Goal: Task Accomplishment & Management: Use online tool/utility

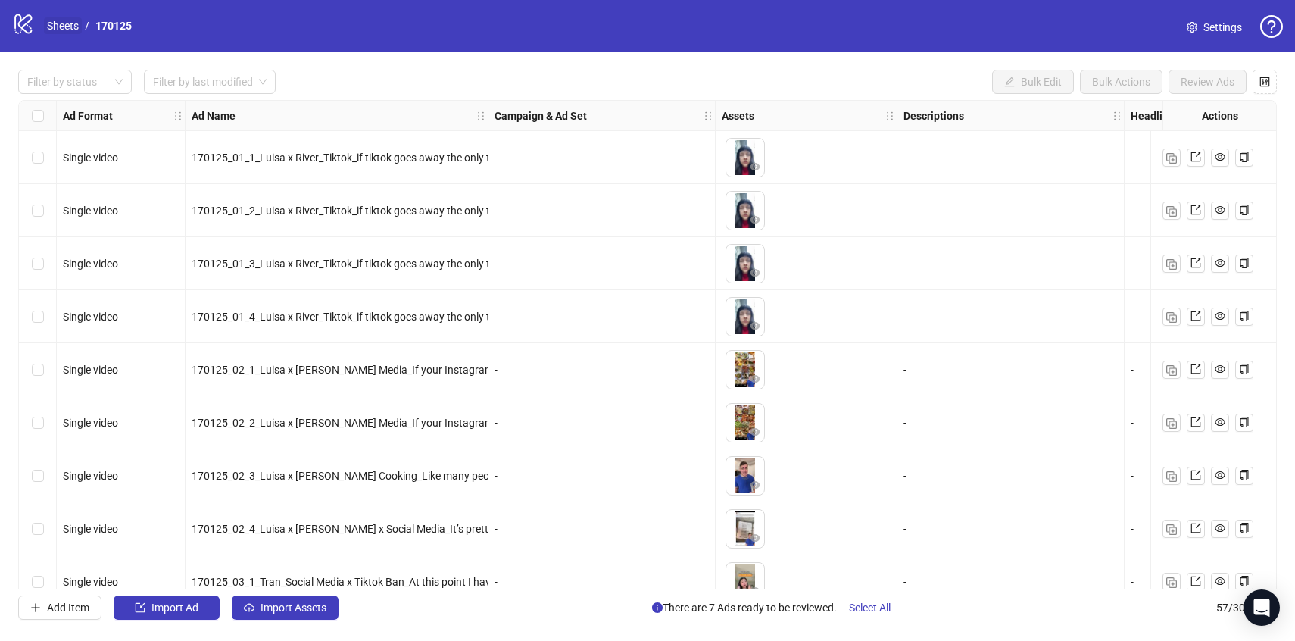
click at [46, 21] on link "Sheets" at bounding box center [63, 25] width 38 height 17
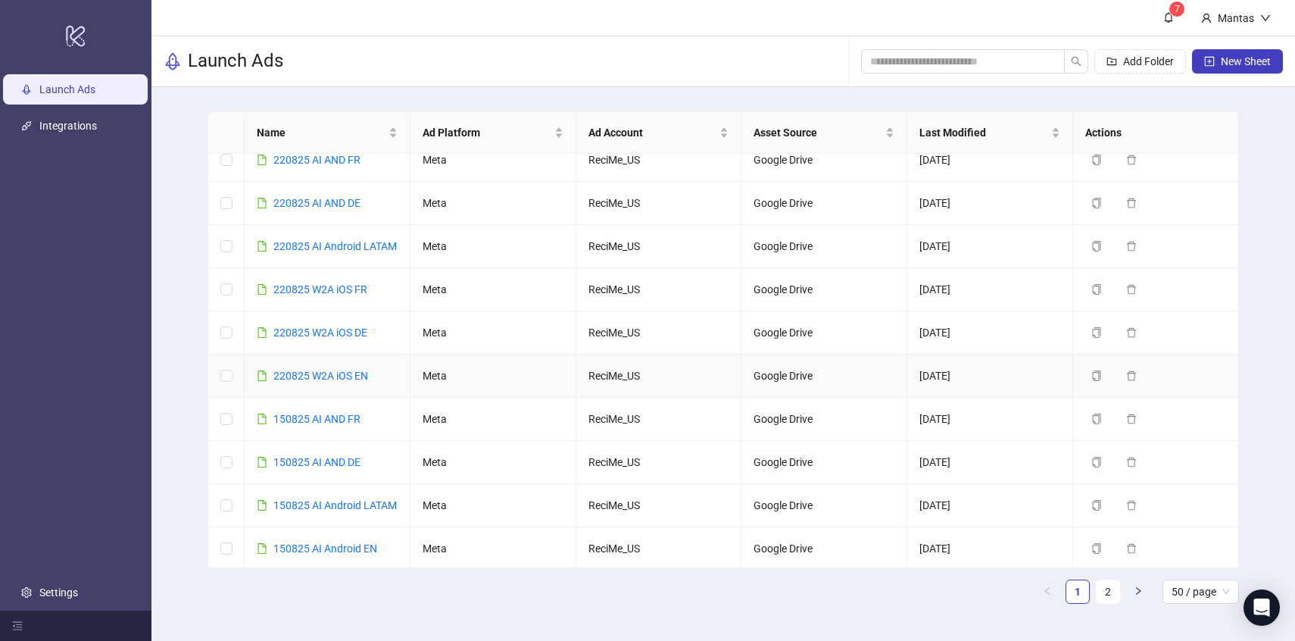
scroll to position [33, 0]
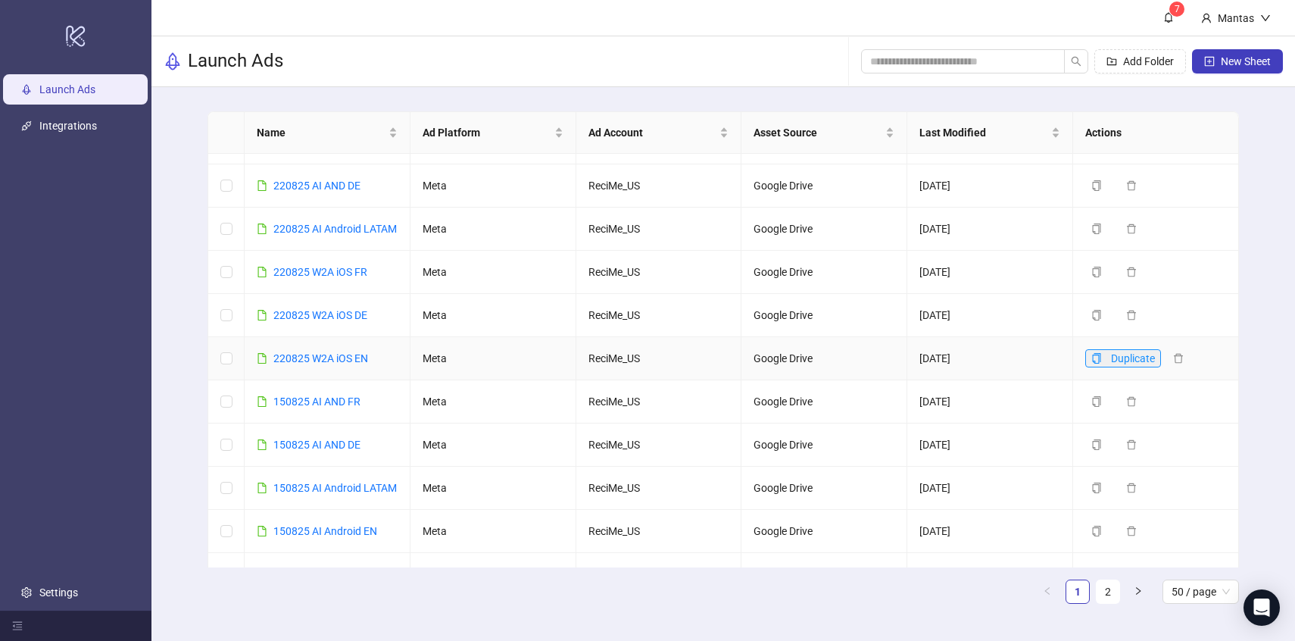
click at [1101, 364] on icon "copy" at bounding box center [1097, 358] width 11 height 11
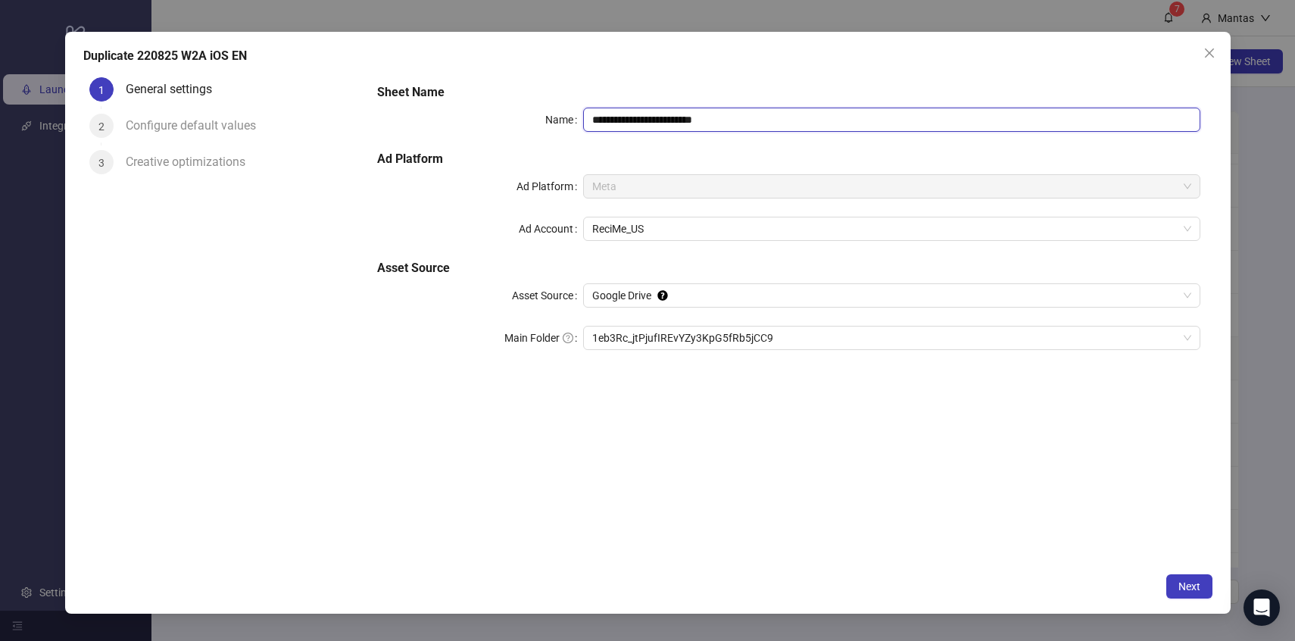
drag, startPoint x: 739, startPoint y: 126, endPoint x: 691, endPoint y: 118, distance: 48.3
click at [691, 118] on input "**********" at bounding box center [891, 120] width 617 height 24
click at [661, 329] on span "1eb3Rc_jtPjufIREvYZy3KpG5fRb5jCC9" at bounding box center [891, 338] width 599 height 23
type input "**********"
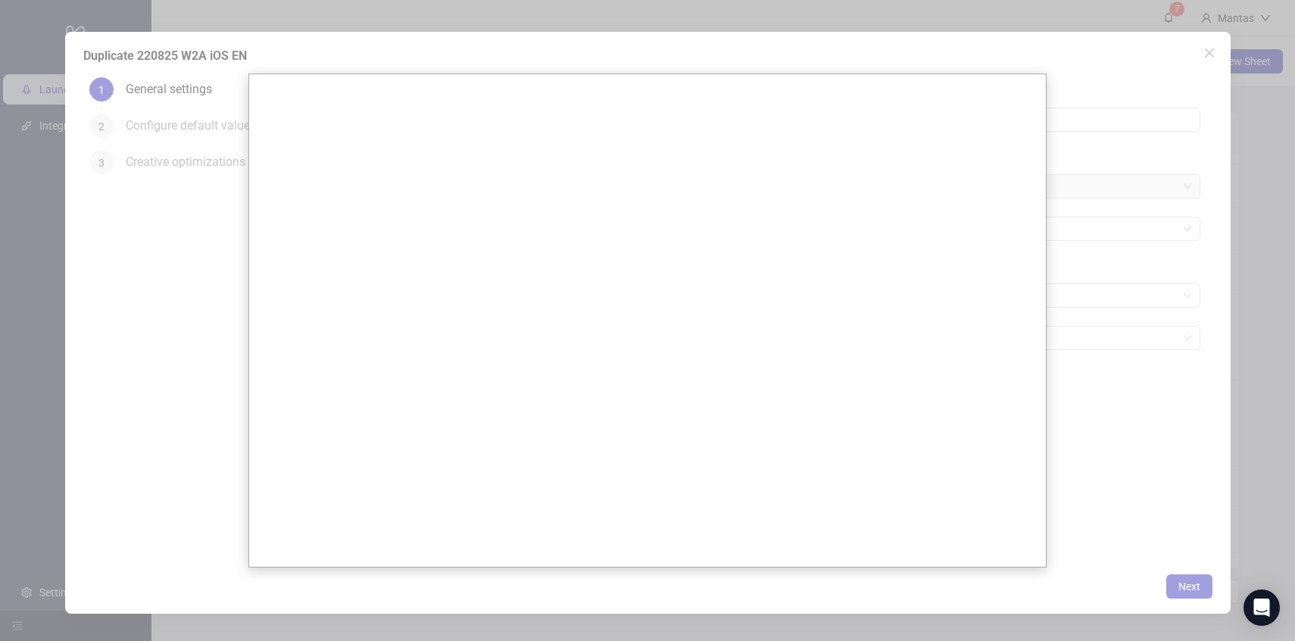
scroll to position [0, 0]
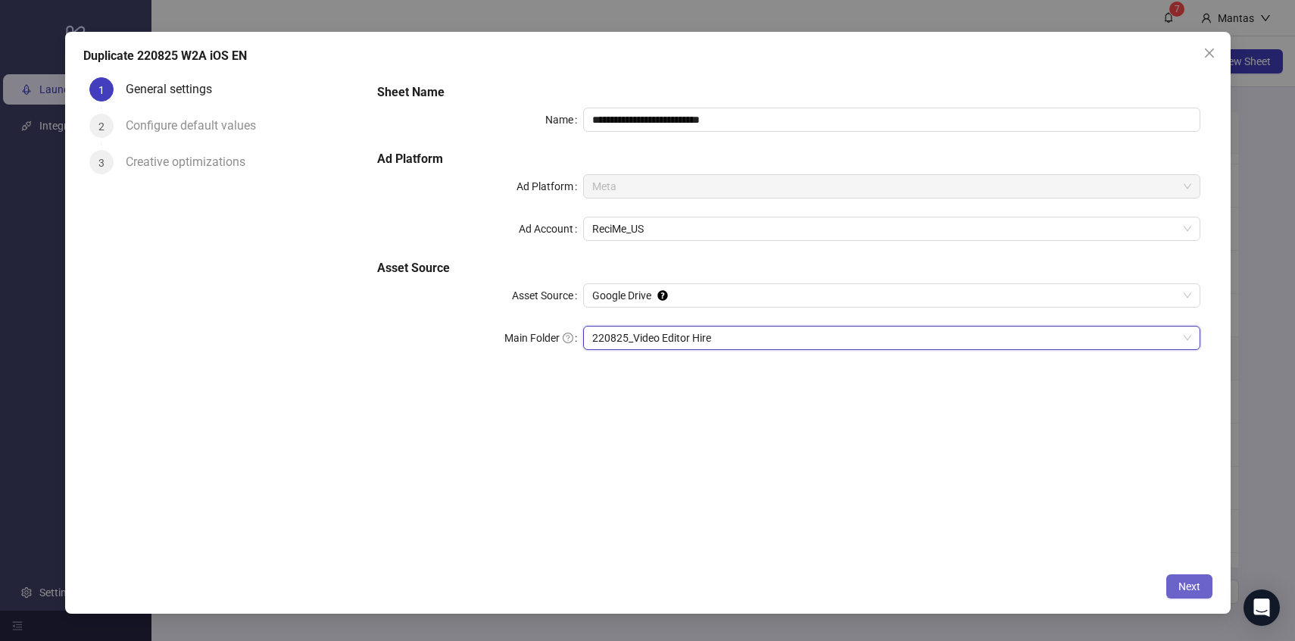
click at [1183, 580] on span "Next" at bounding box center [1190, 586] width 22 height 12
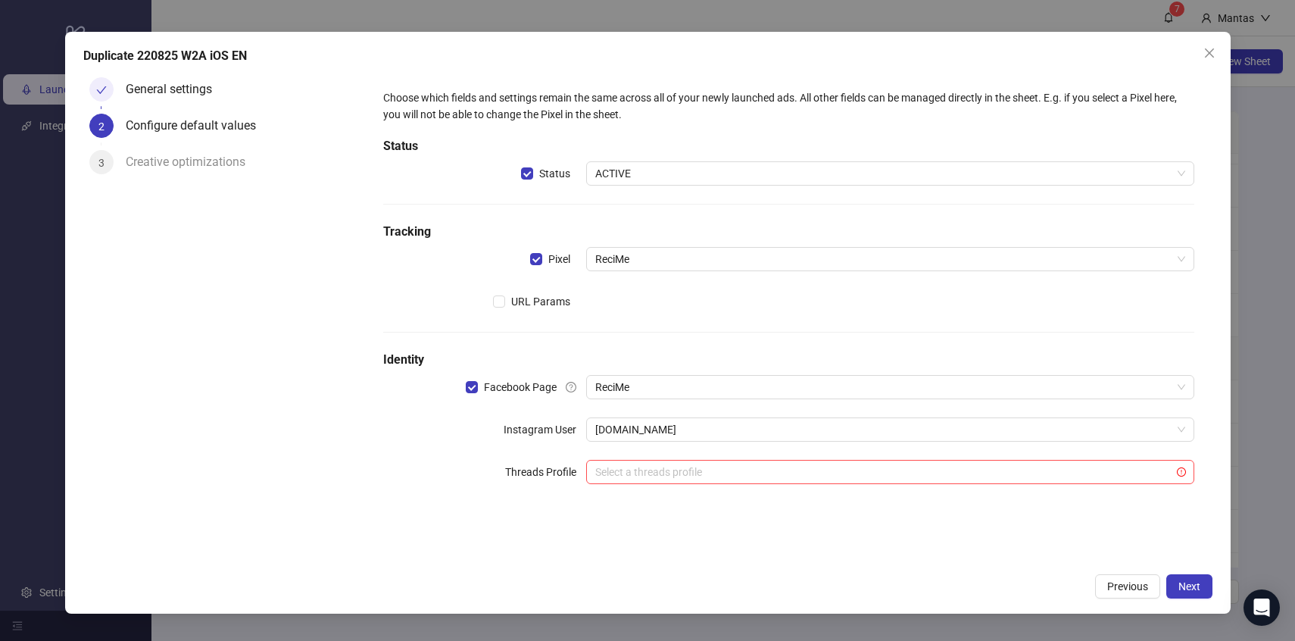
click at [1202, 603] on div "Duplicate 220825 W2A iOS EN General settings 2 Configure default values 3 Creat…" at bounding box center [648, 322] width 1166 height 581
click at [1202, 592] on button "Next" at bounding box center [1190, 586] width 46 height 24
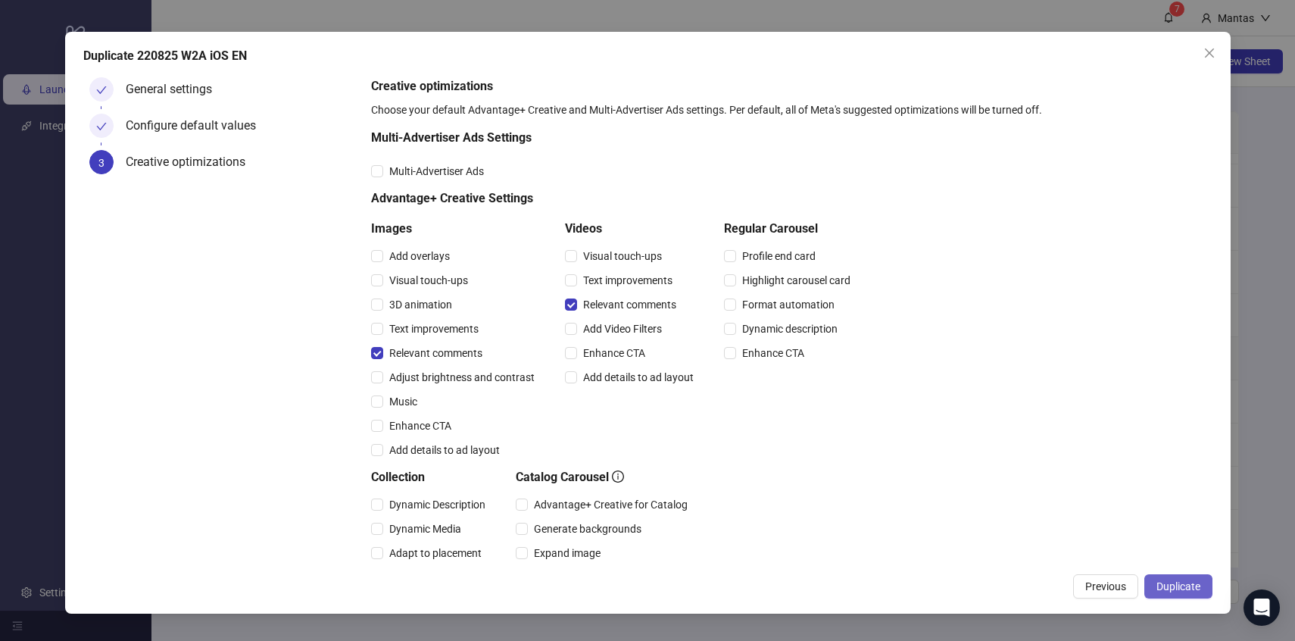
click at [1192, 585] on span "Duplicate" at bounding box center [1179, 586] width 44 height 12
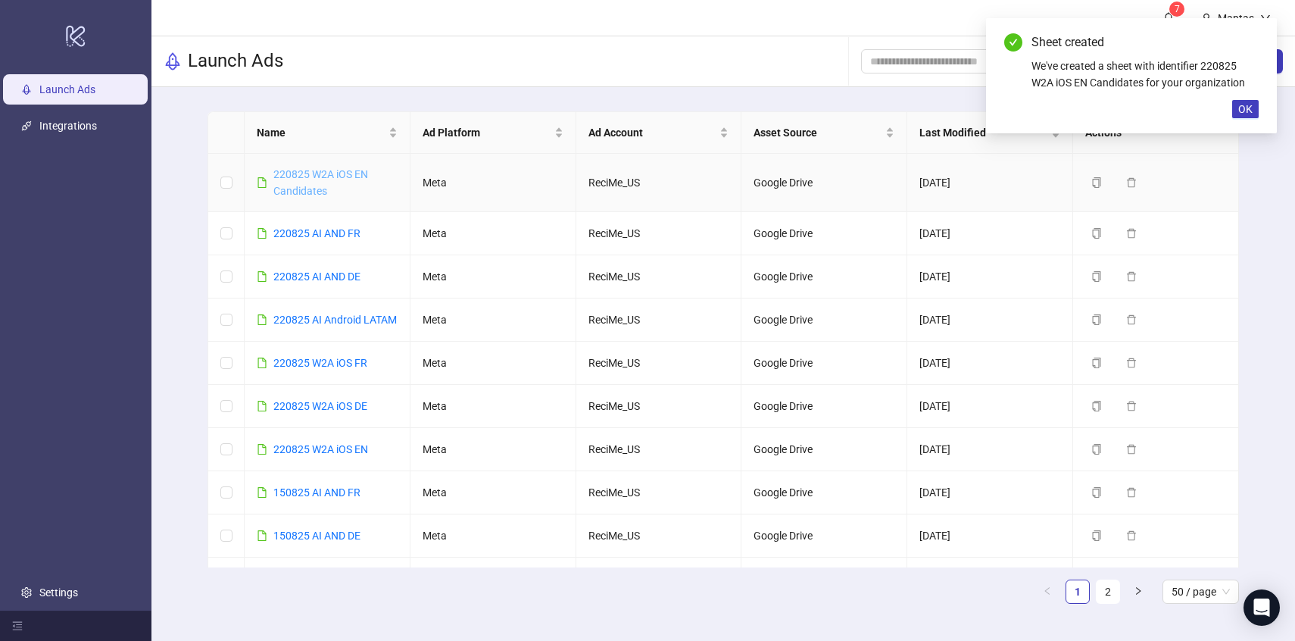
click at [308, 192] on link "220825 W2A iOS EN Candidates" at bounding box center [320, 182] width 95 height 29
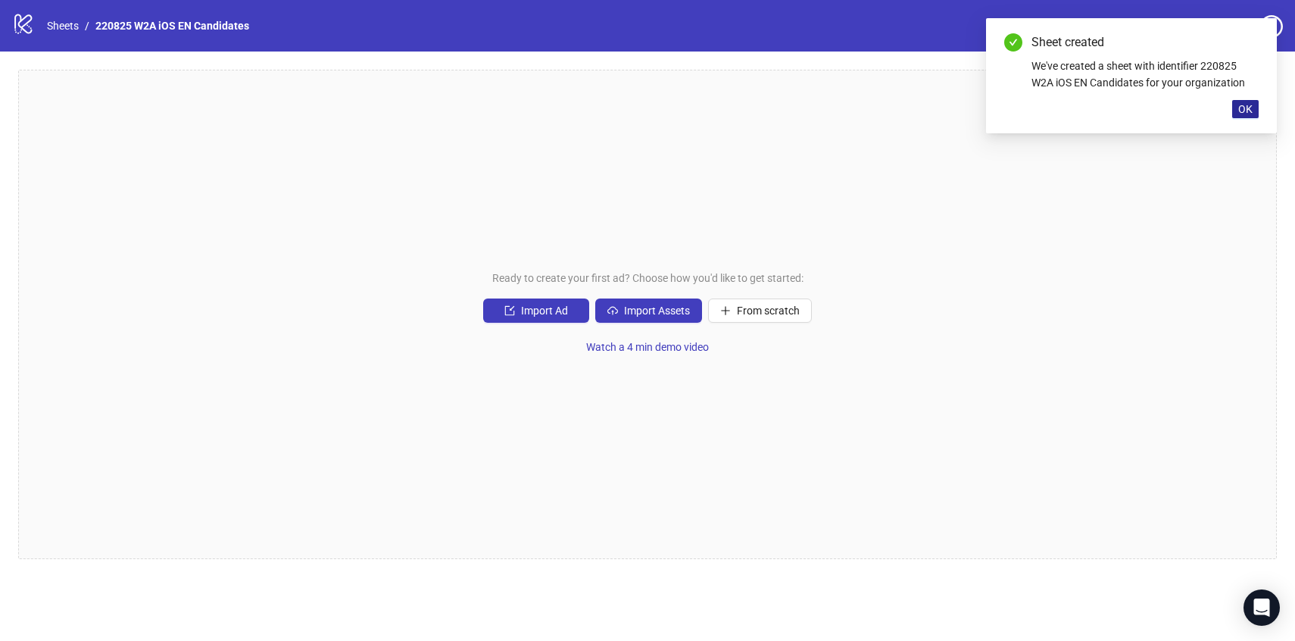
click at [1236, 102] on button "OK" at bounding box center [1246, 109] width 27 height 18
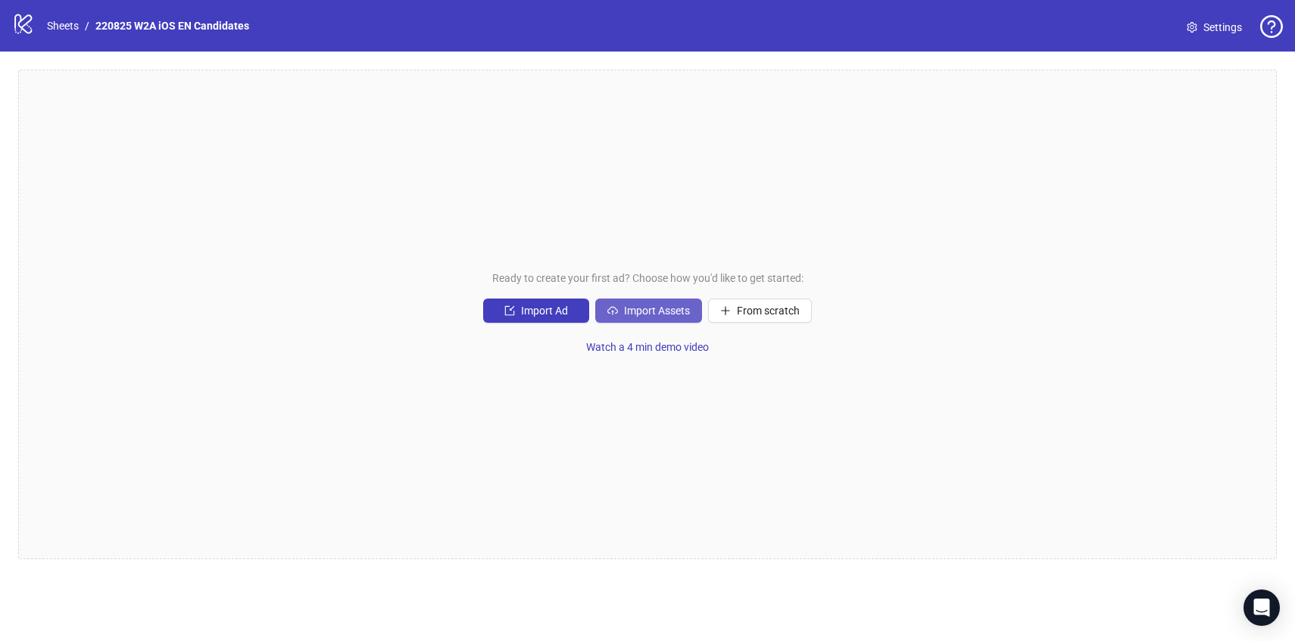
click at [642, 302] on button "Import Assets" at bounding box center [648, 310] width 107 height 24
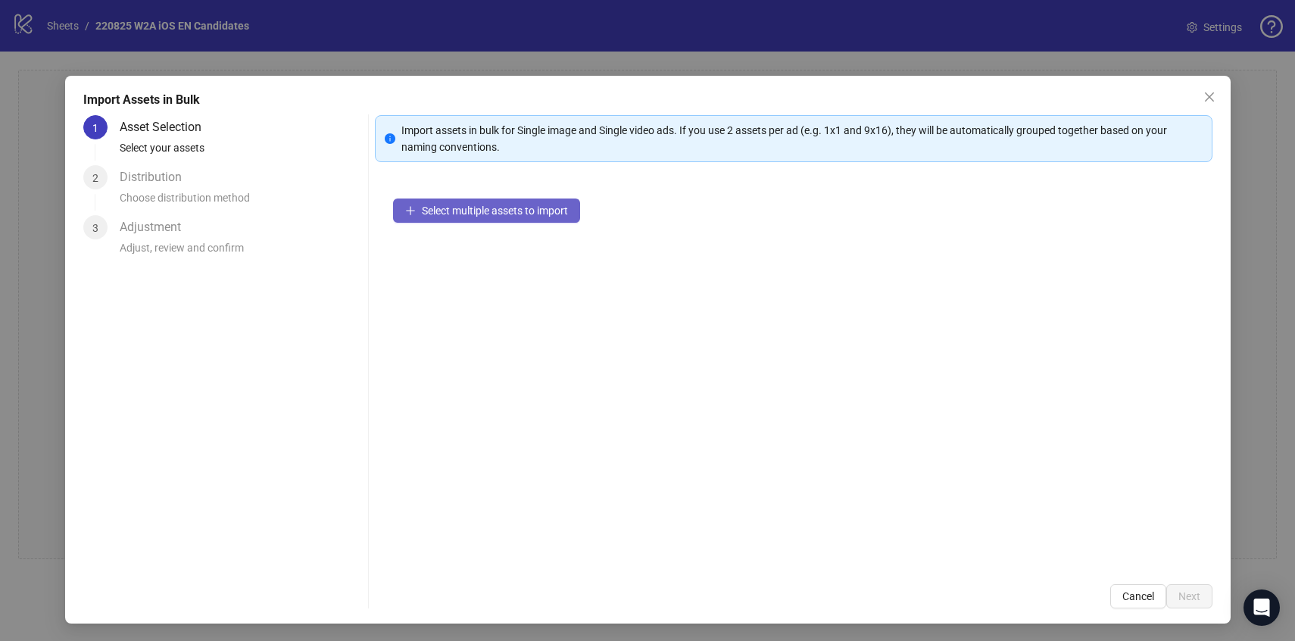
click at [534, 214] on span "Select multiple assets to import" at bounding box center [495, 211] width 146 height 12
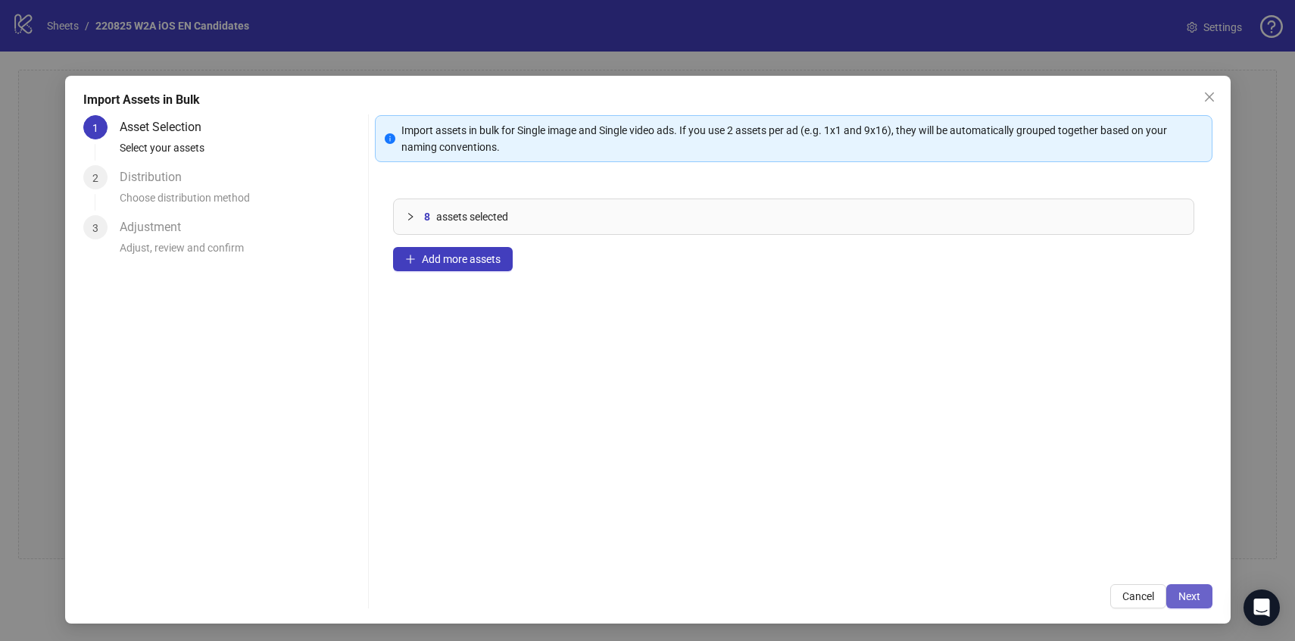
click at [1206, 595] on button "Next" at bounding box center [1190, 596] width 46 height 24
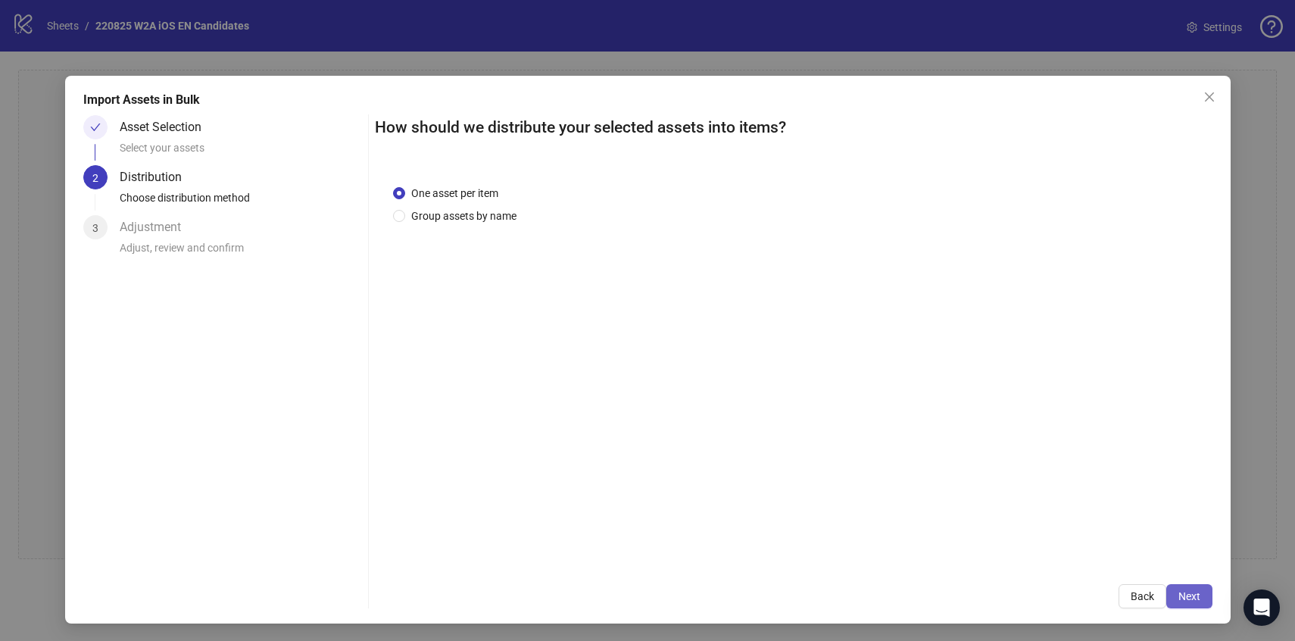
click at [1203, 593] on button "Next" at bounding box center [1190, 596] width 46 height 24
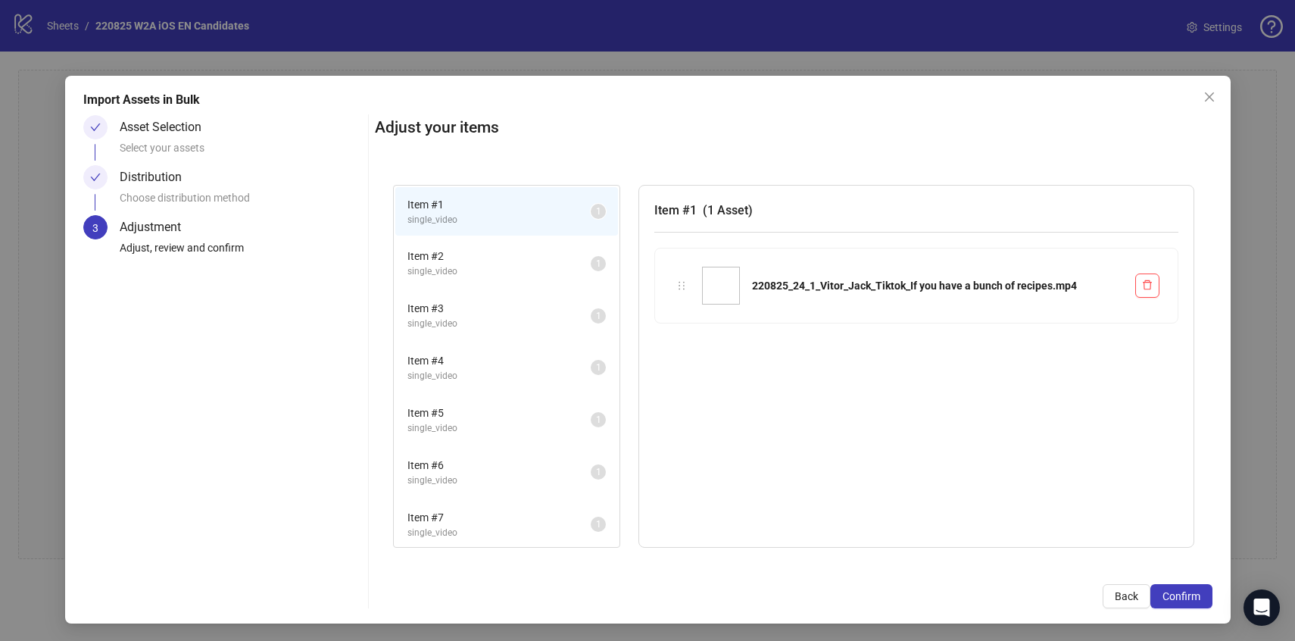
click at [1203, 593] on button "Confirm" at bounding box center [1182, 596] width 62 height 24
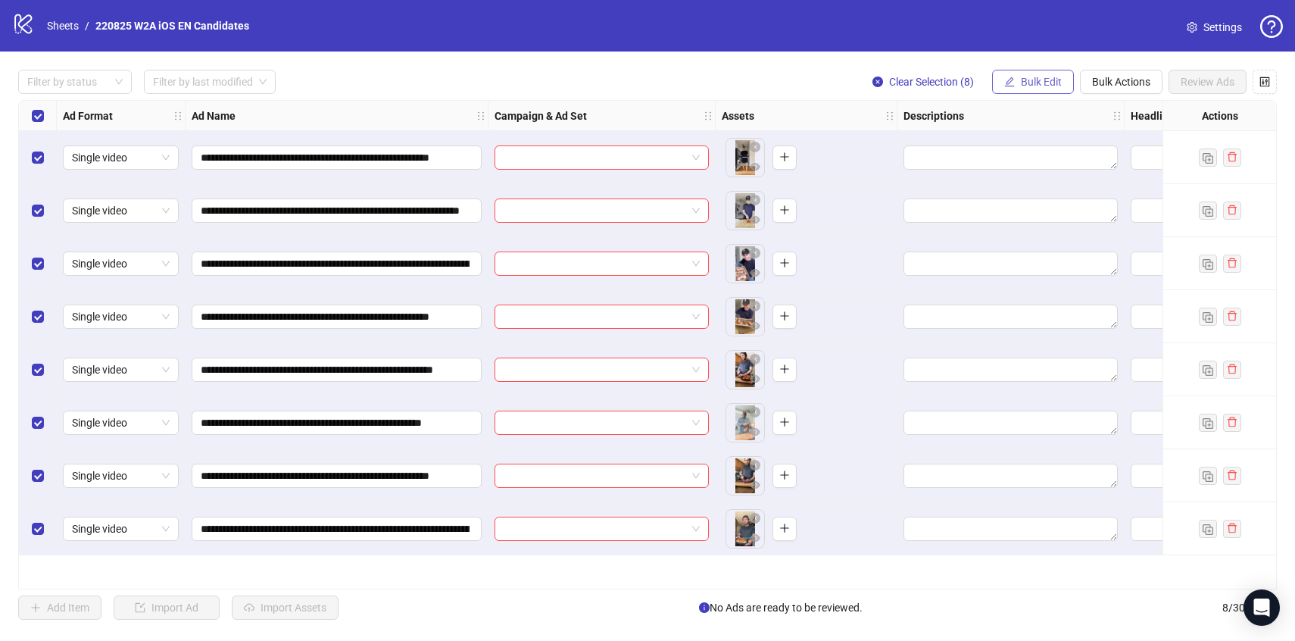
click at [1024, 85] on span "Bulk Edit" at bounding box center [1041, 82] width 41 height 12
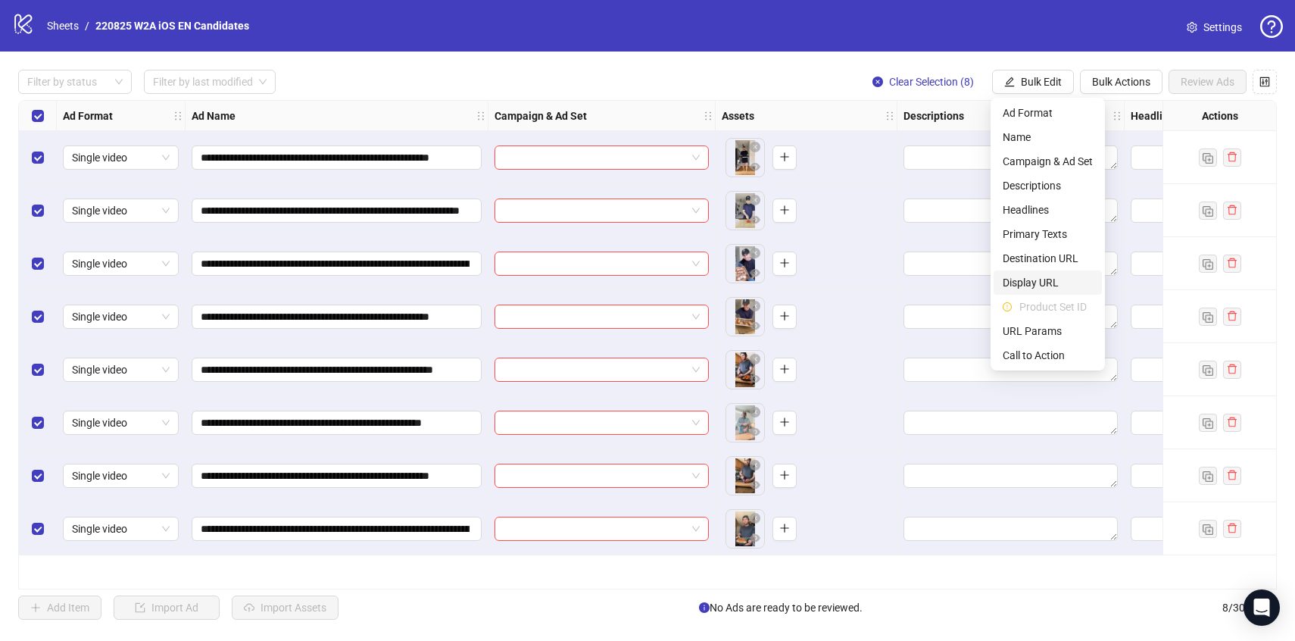
click at [1024, 276] on span "Display URL" at bounding box center [1048, 282] width 90 height 17
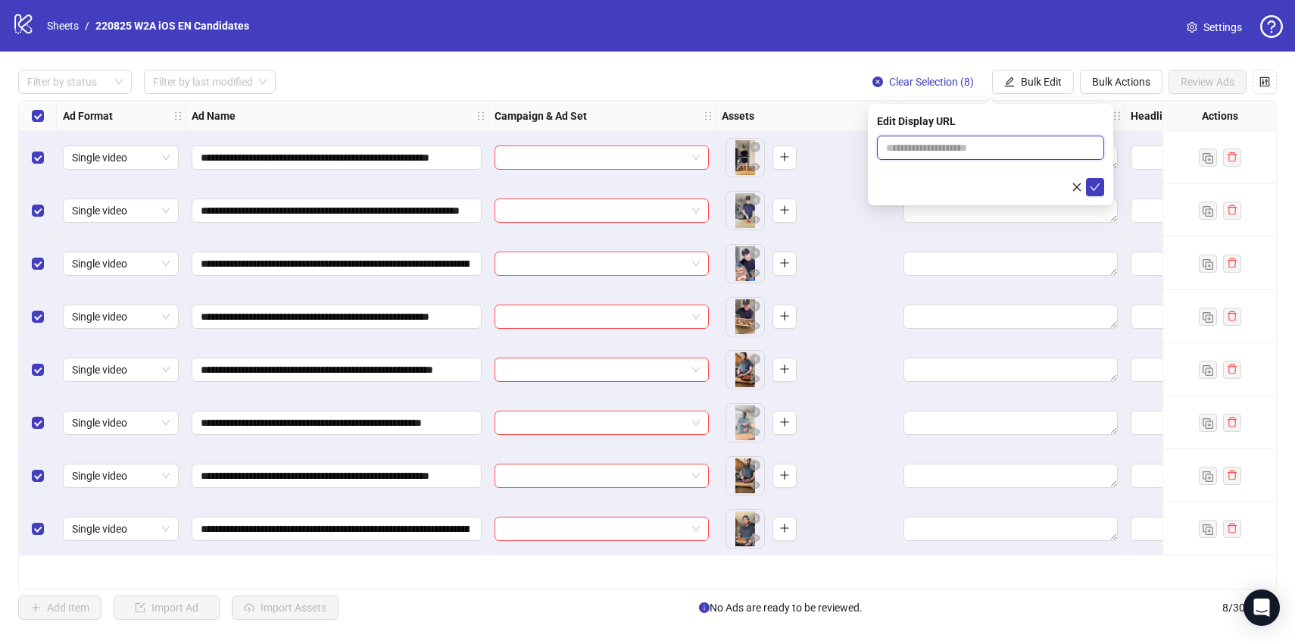
click at [941, 141] on input "text" at bounding box center [990, 148] width 227 height 24
paste input "**********"
type input "**********"
click at [1089, 183] on button "submit" at bounding box center [1095, 187] width 18 height 18
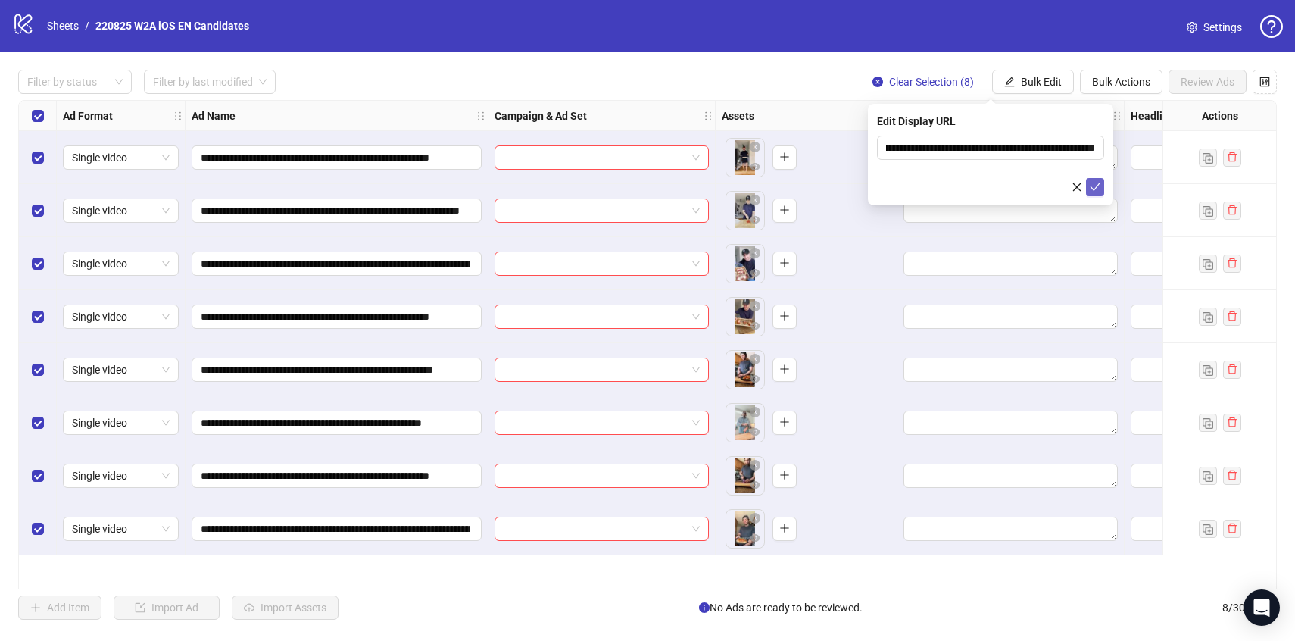
scroll to position [0, 0]
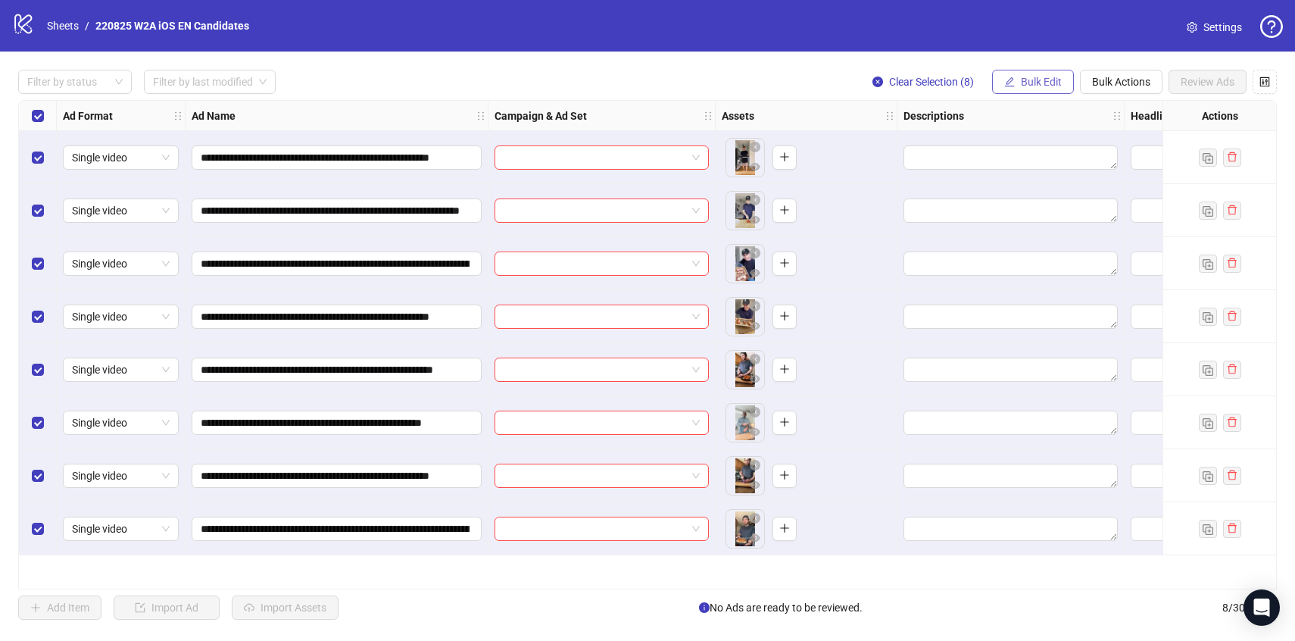
click at [1038, 90] on button "Bulk Edit" at bounding box center [1033, 82] width 82 height 24
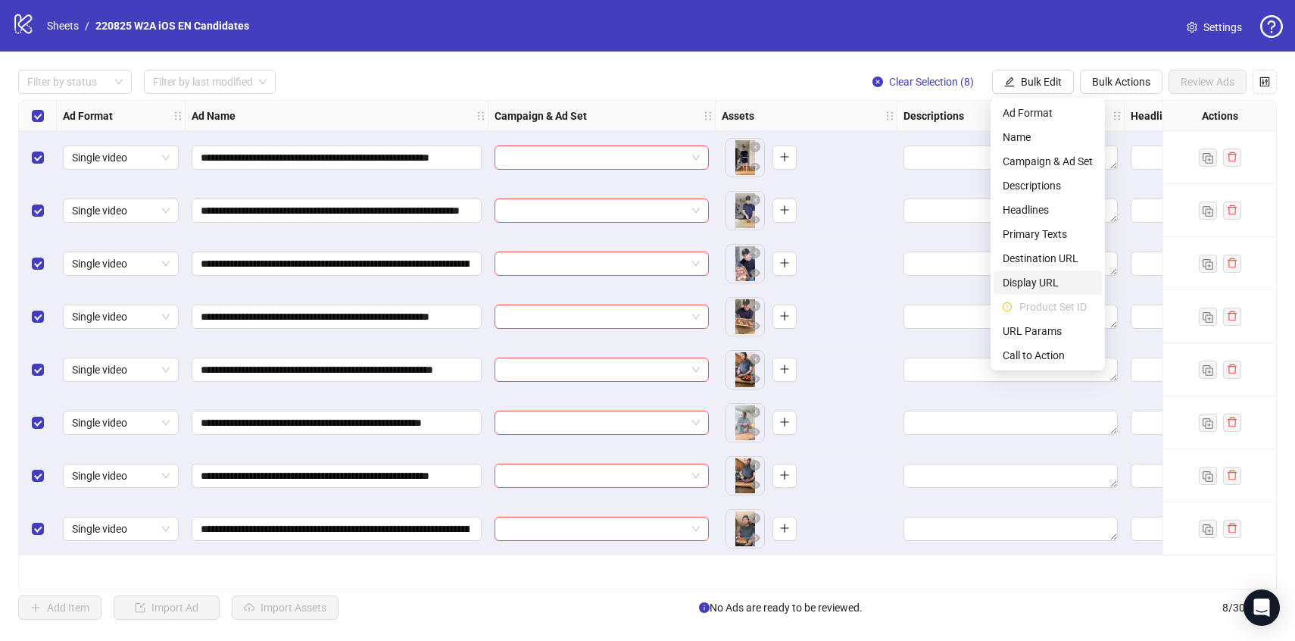
click at [1016, 279] on span "Display URL" at bounding box center [1048, 282] width 90 height 17
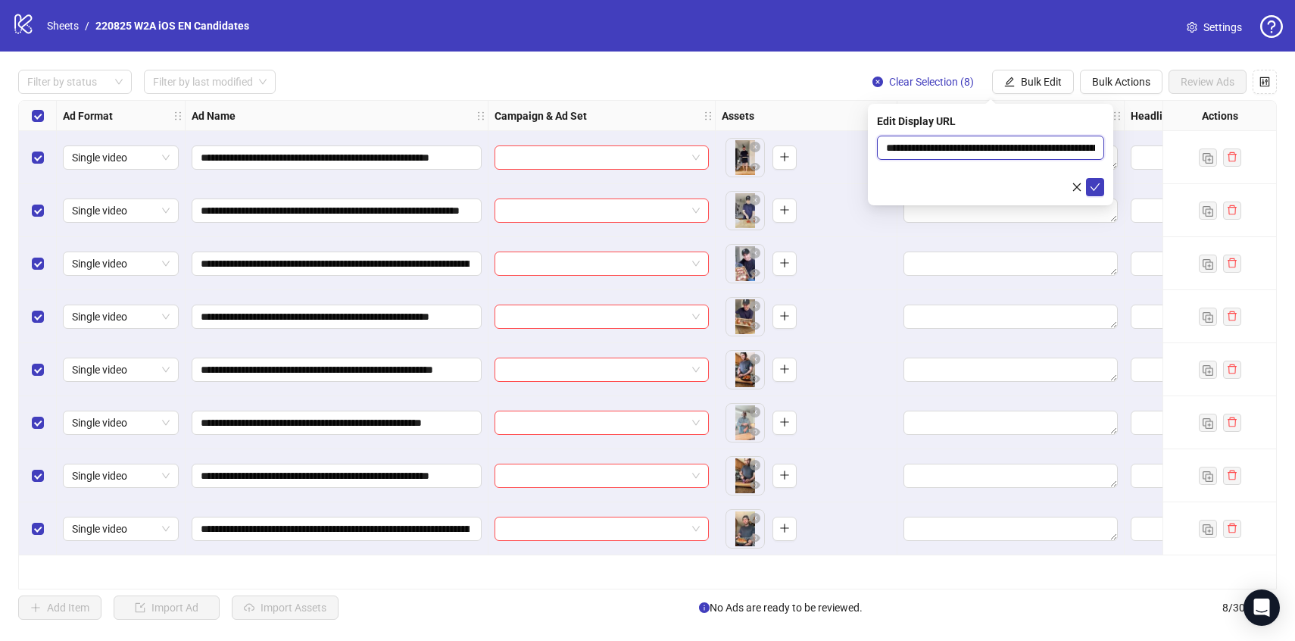
click at [1042, 145] on input "**********" at bounding box center [990, 148] width 227 height 24
type input "**********"
click at [1096, 189] on icon "check" at bounding box center [1095, 187] width 11 height 11
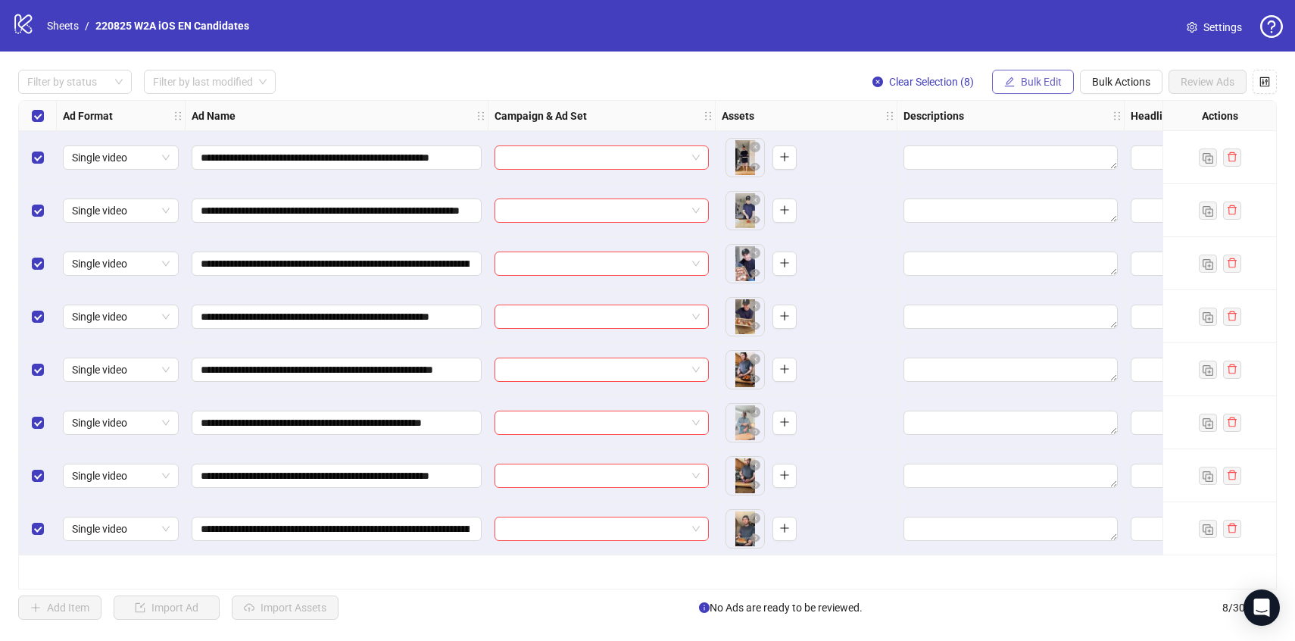
click at [1017, 78] on button "Bulk Edit" at bounding box center [1033, 82] width 82 height 24
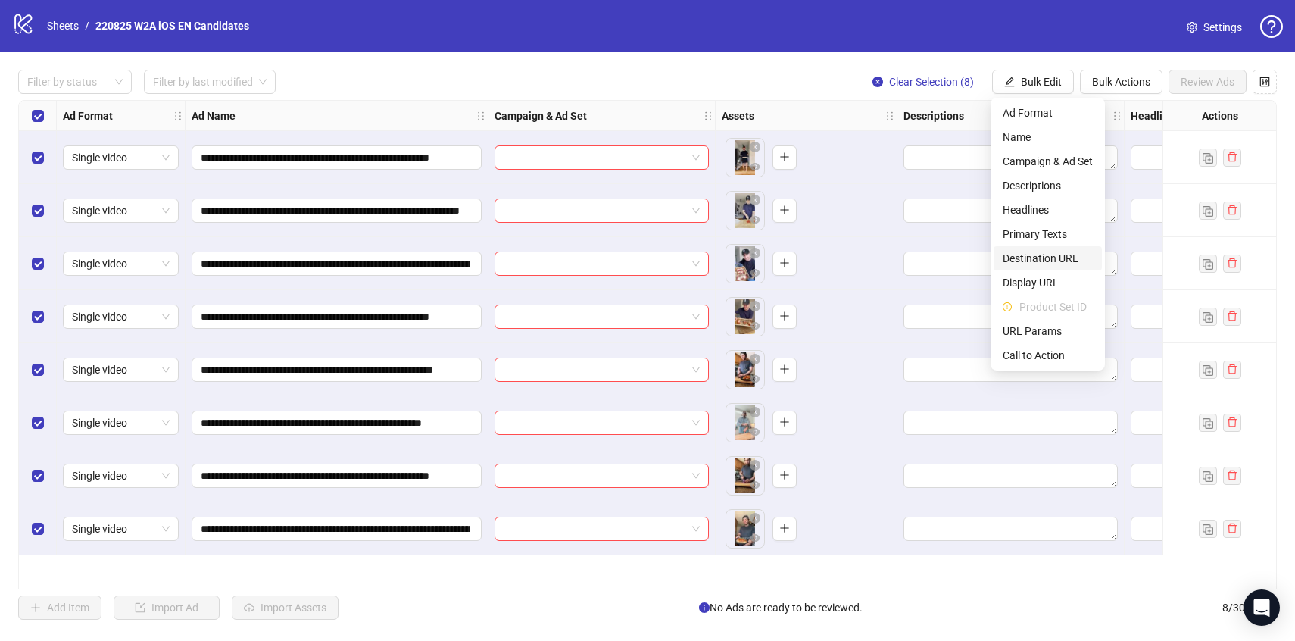
click at [1038, 262] on span "Destination URL" at bounding box center [1048, 258] width 90 height 17
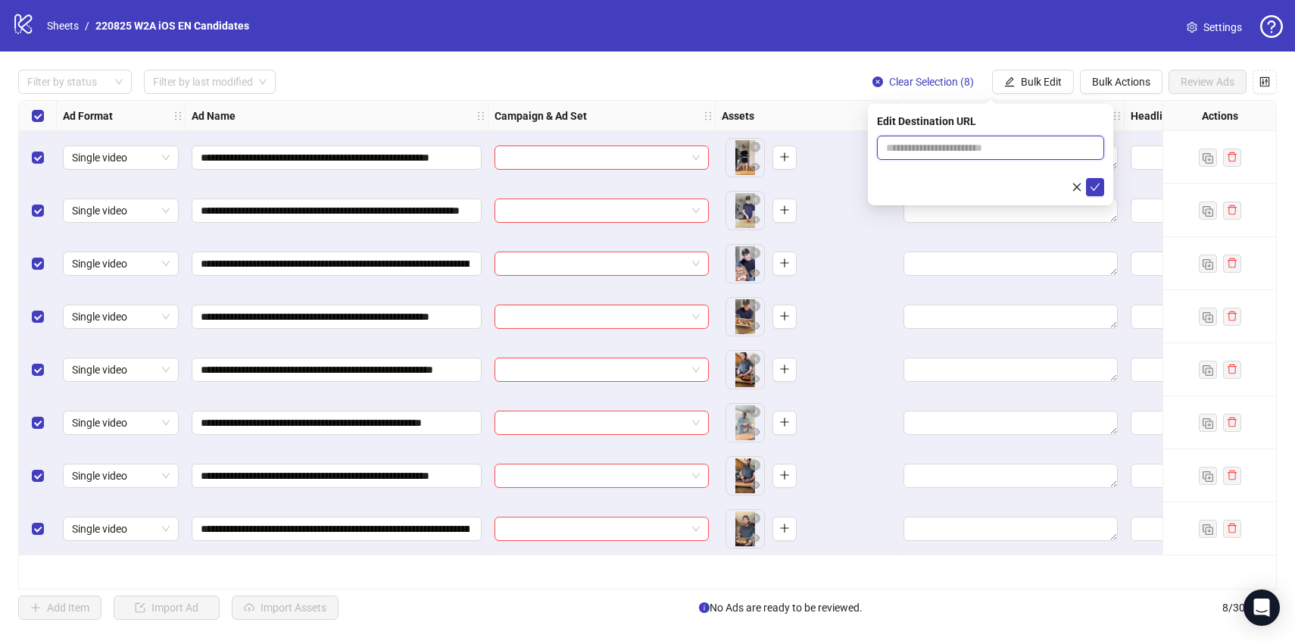
click at [991, 155] on input "text" at bounding box center [984, 147] width 197 height 17
paste input "**********"
type input "**********"
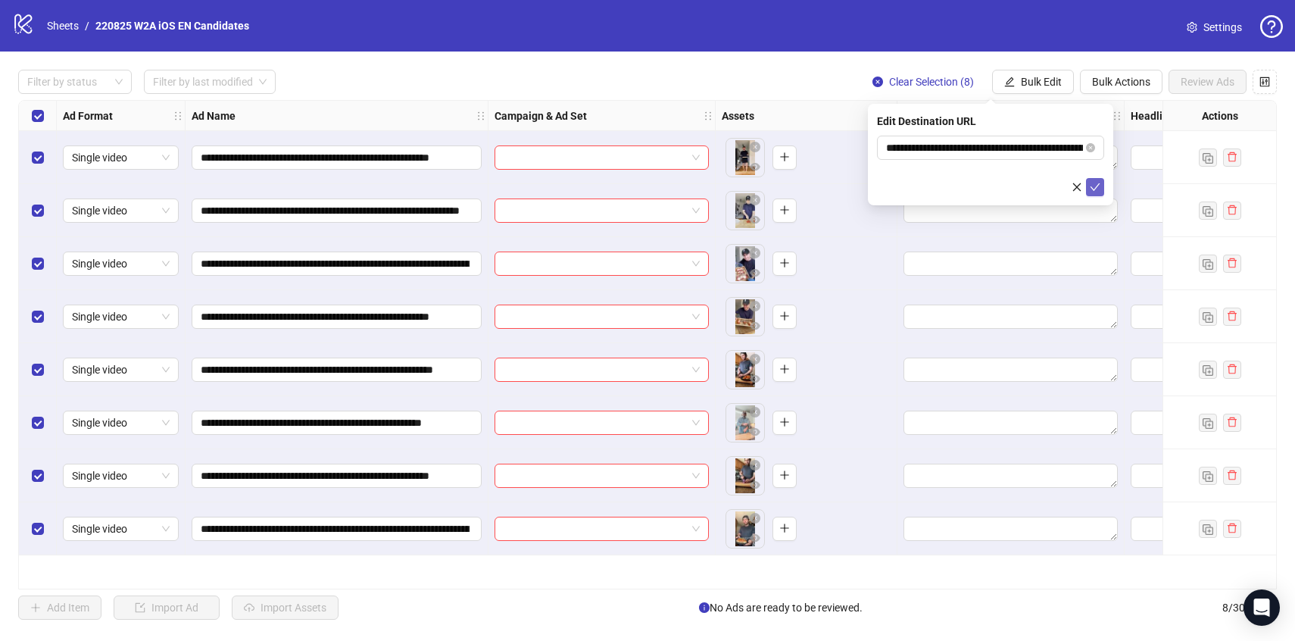
click at [1092, 186] on icon "check" at bounding box center [1095, 187] width 11 height 11
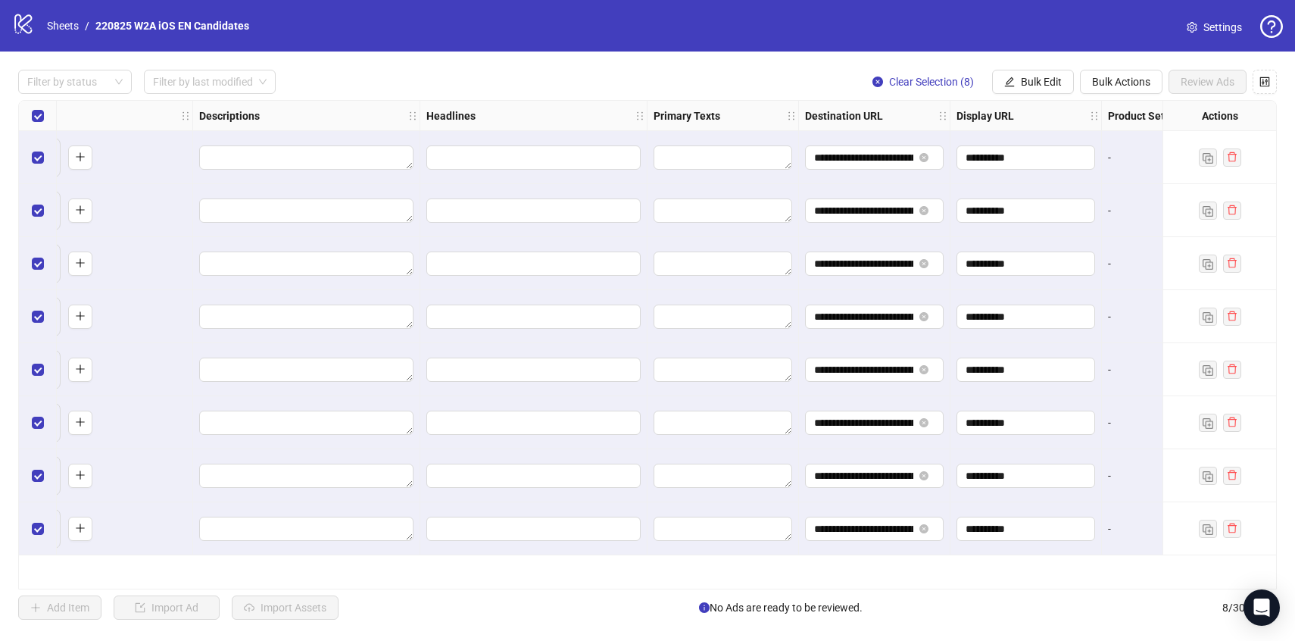
scroll to position [0, 727]
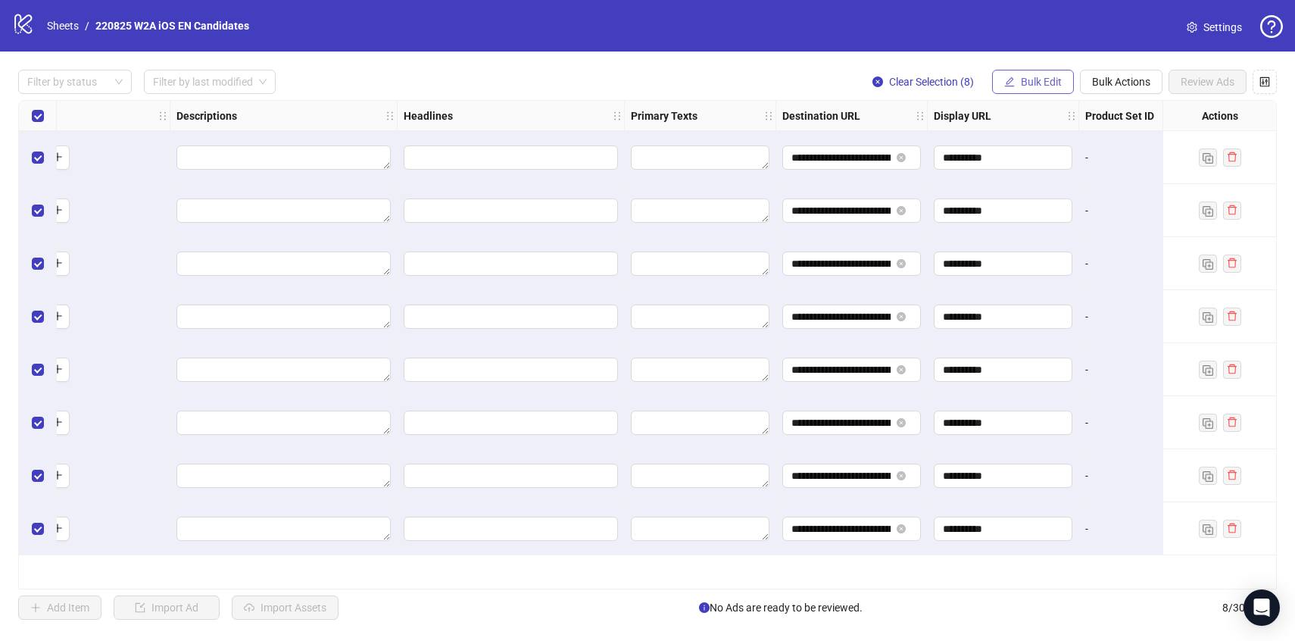
click at [1010, 84] on icon "edit" at bounding box center [1010, 82] width 11 height 11
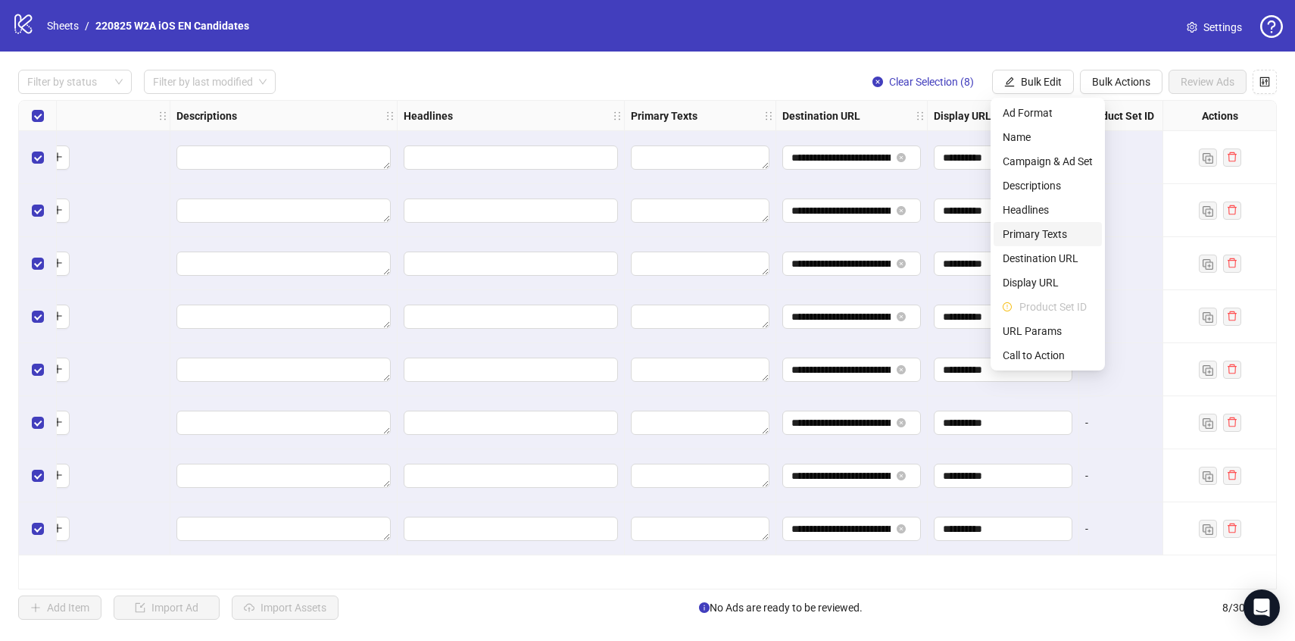
click at [1017, 227] on span "Primary Texts" at bounding box center [1048, 234] width 90 height 17
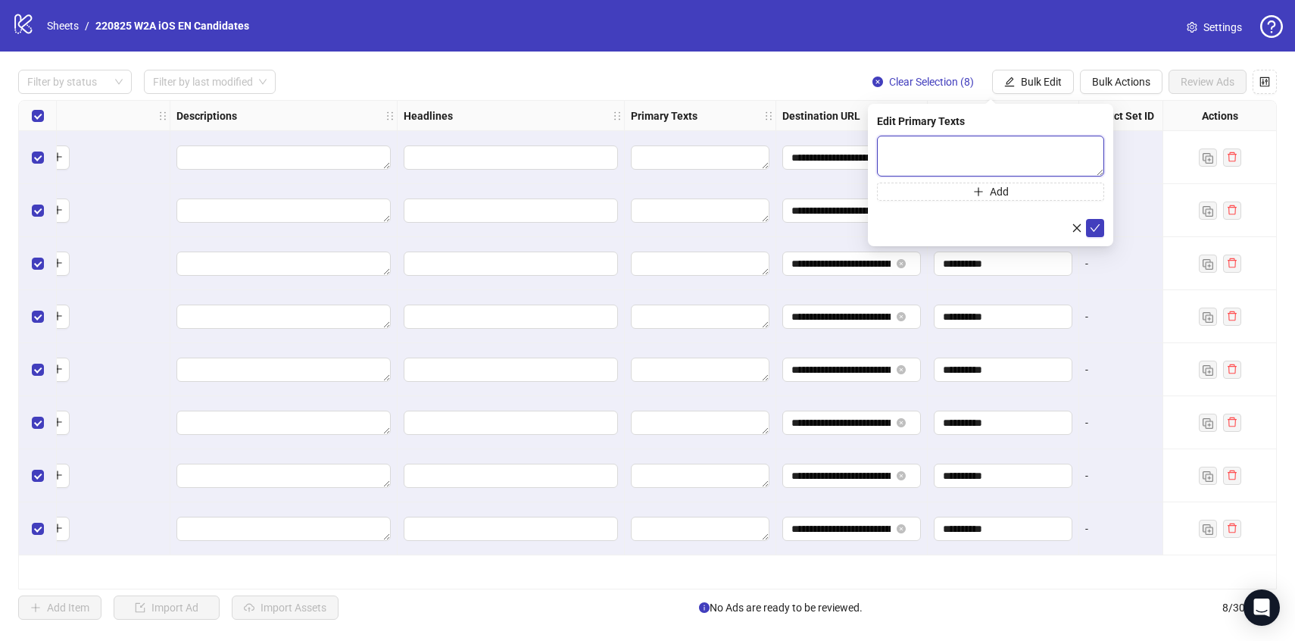
click at [941, 158] on textarea at bounding box center [990, 156] width 227 height 41
paste textarea "**********"
type textarea "**********"
click at [1090, 224] on icon "check" at bounding box center [1095, 228] width 11 height 11
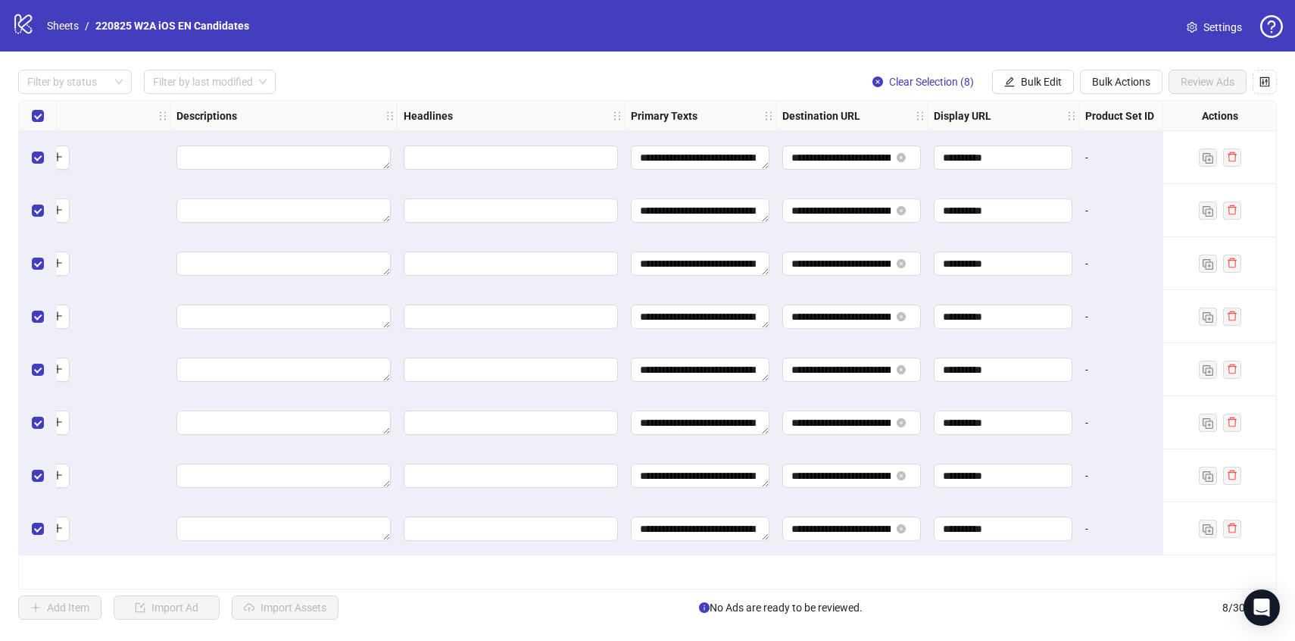
click at [1030, 69] on div "**********" at bounding box center [647, 345] width 1295 height 586
click at [1030, 71] on button "Bulk Edit" at bounding box center [1033, 82] width 82 height 24
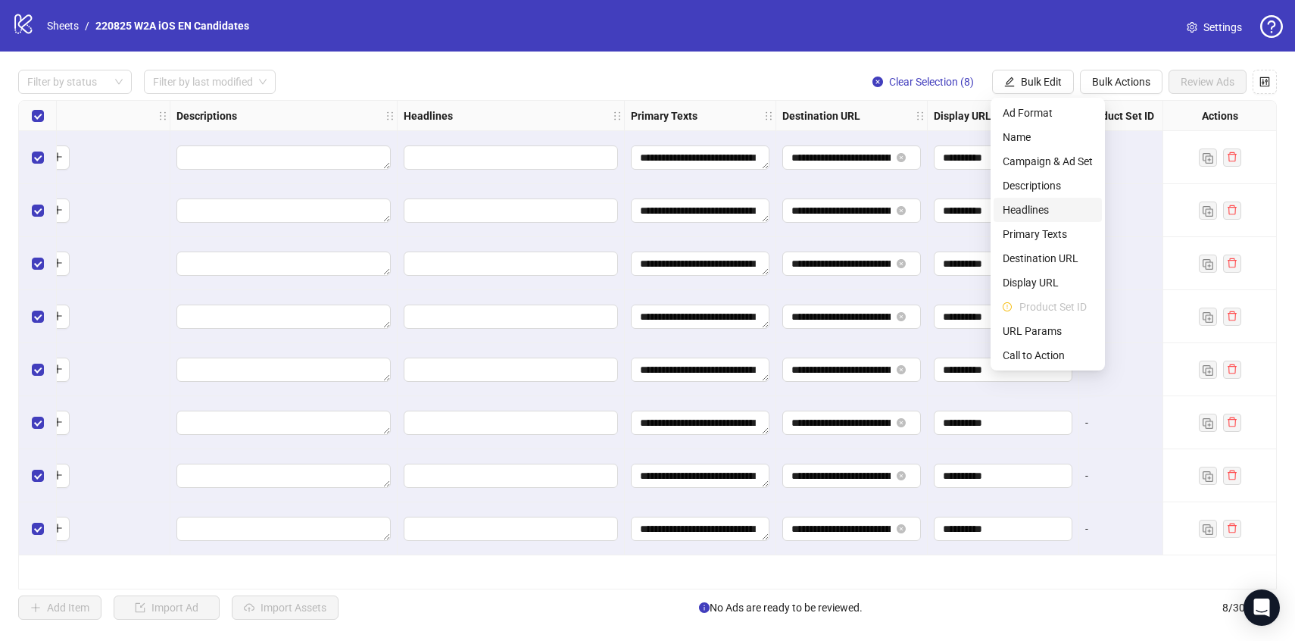
click at [1021, 203] on span "Headlines" at bounding box center [1048, 210] width 90 height 17
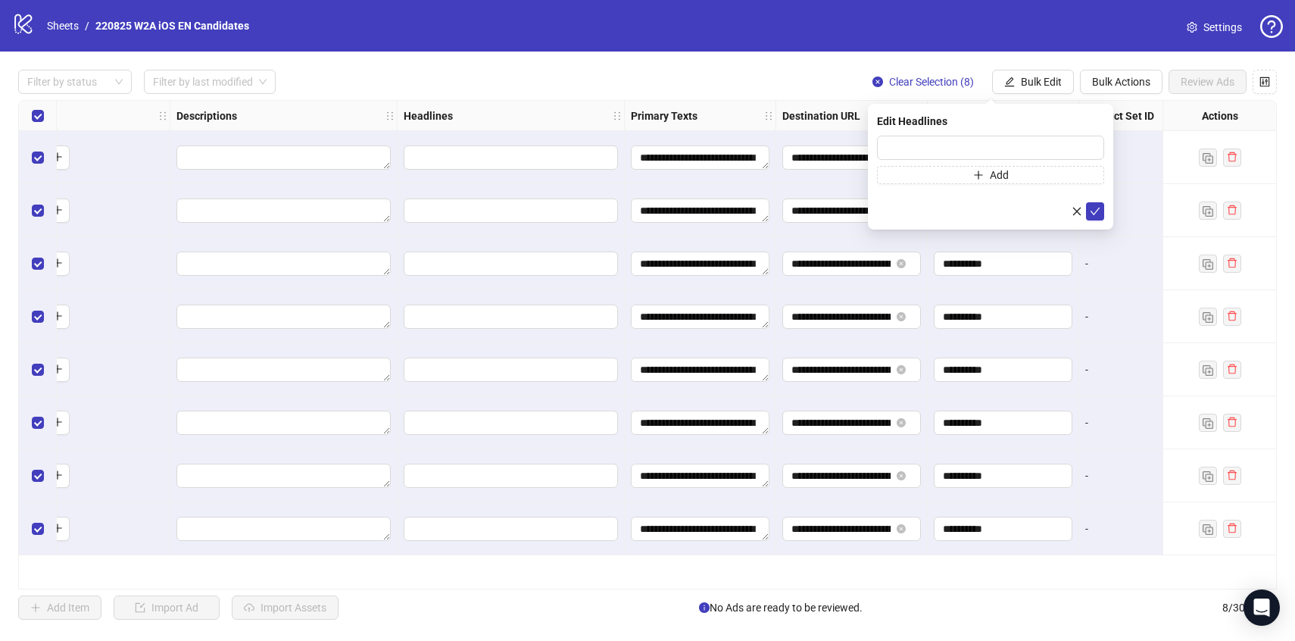
click at [969, 133] on div "Edit Headlines Add" at bounding box center [990, 167] width 245 height 126
click at [963, 148] on input "text" at bounding box center [990, 148] width 227 height 24
paste input "**********"
type input "**********"
click at [1100, 203] on button "submit" at bounding box center [1095, 211] width 18 height 18
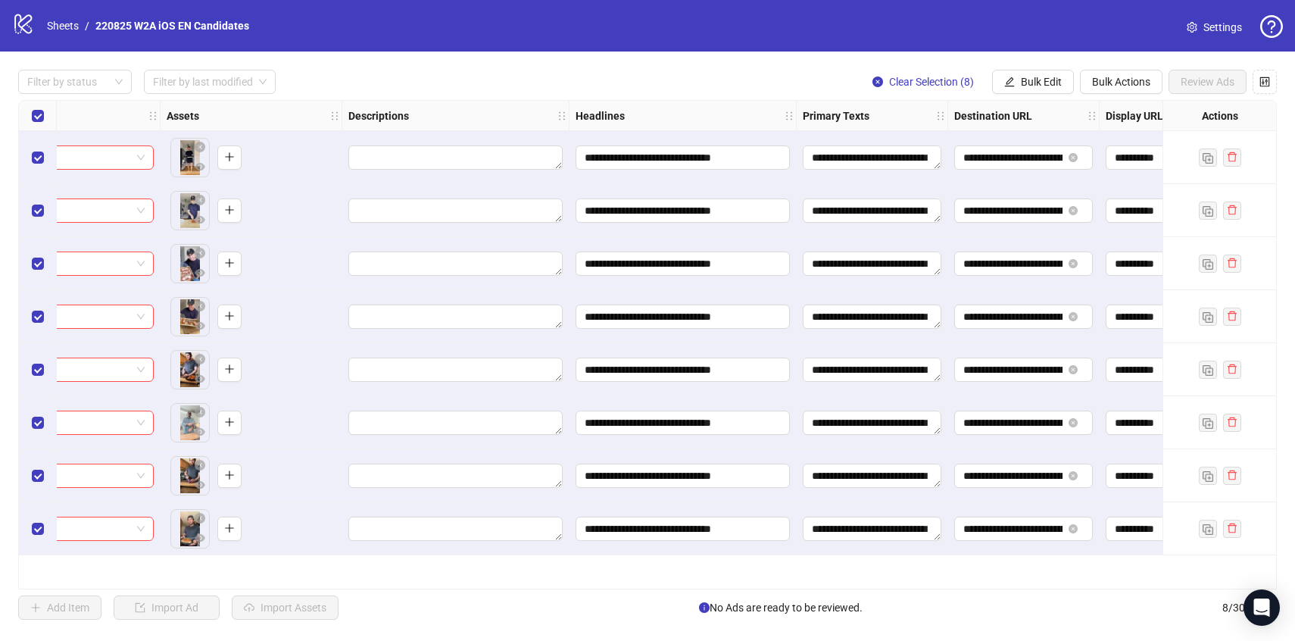
scroll to position [0, 0]
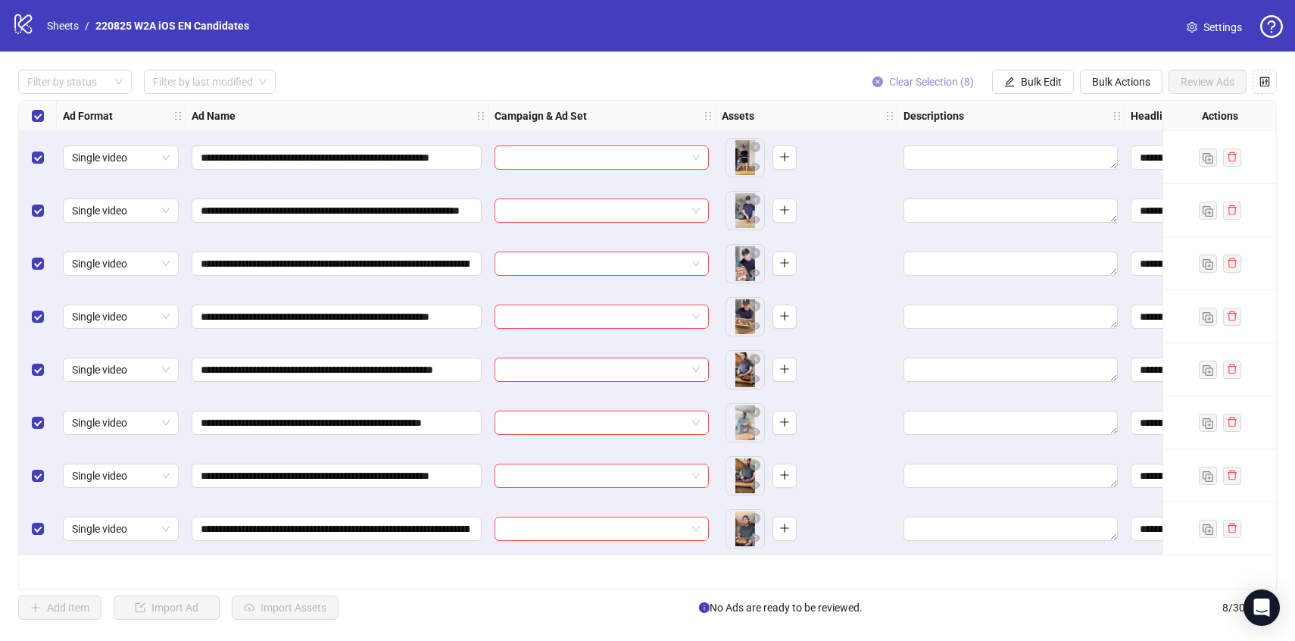
click at [931, 80] on span "Clear Selection (8)" at bounding box center [931, 82] width 85 height 12
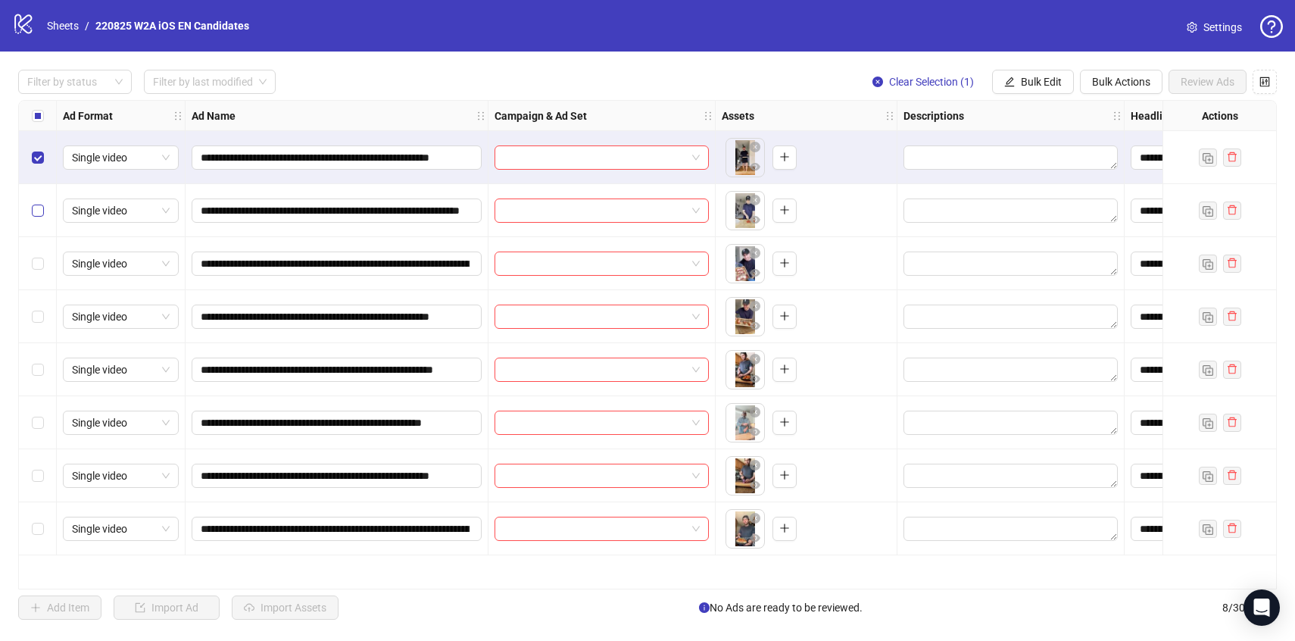
click at [42, 217] on label "Select row 2" at bounding box center [38, 210] width 12 height 17
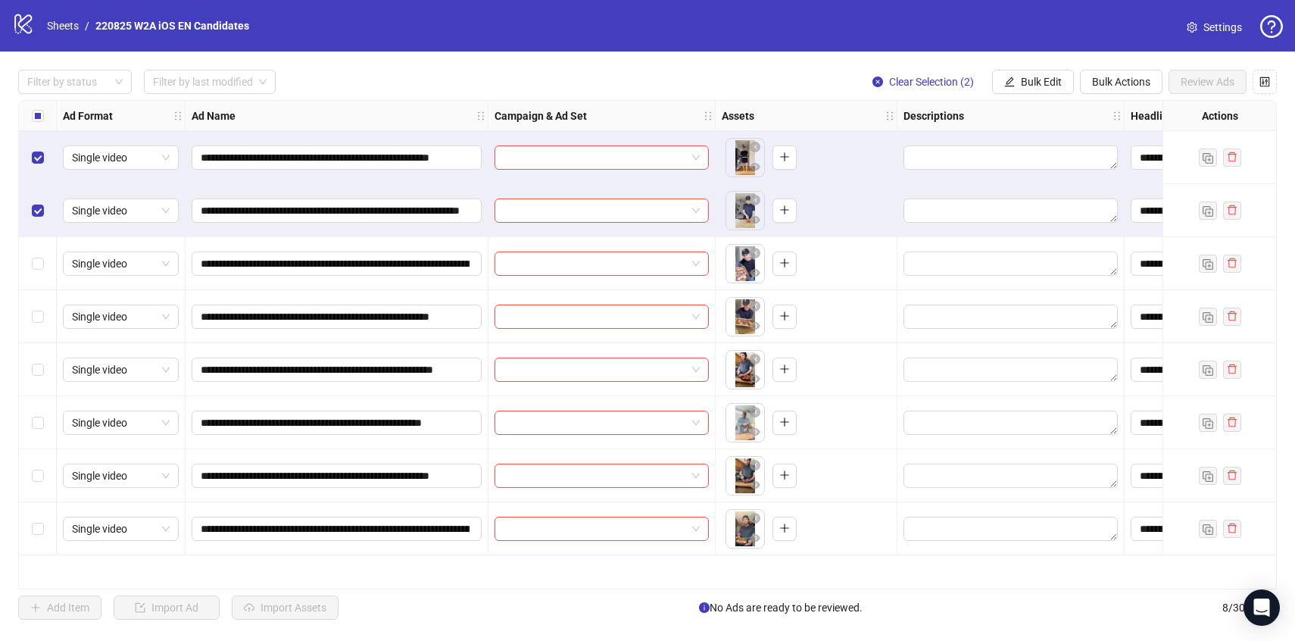
click at [39, 254] on div "Select row 3" at bounding box center [38, 263] width 38 height 53
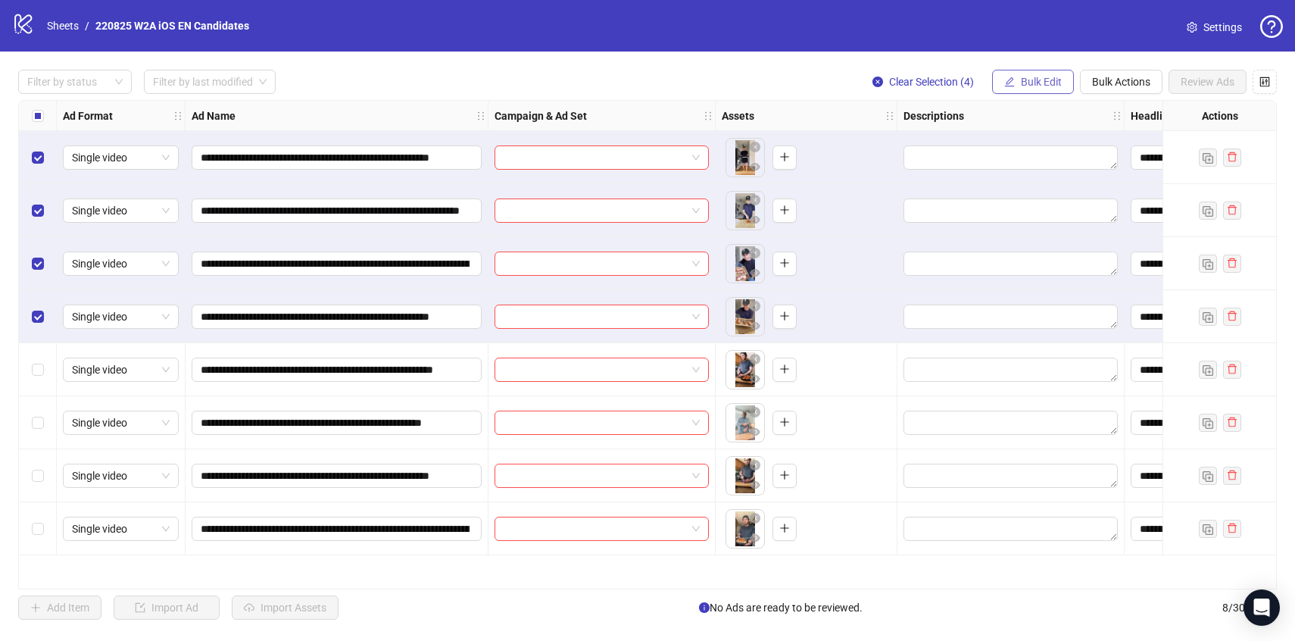
click at [1050, 86] on span "Bulk Edit" at bounding box center [1041, 82] width 41 height 12
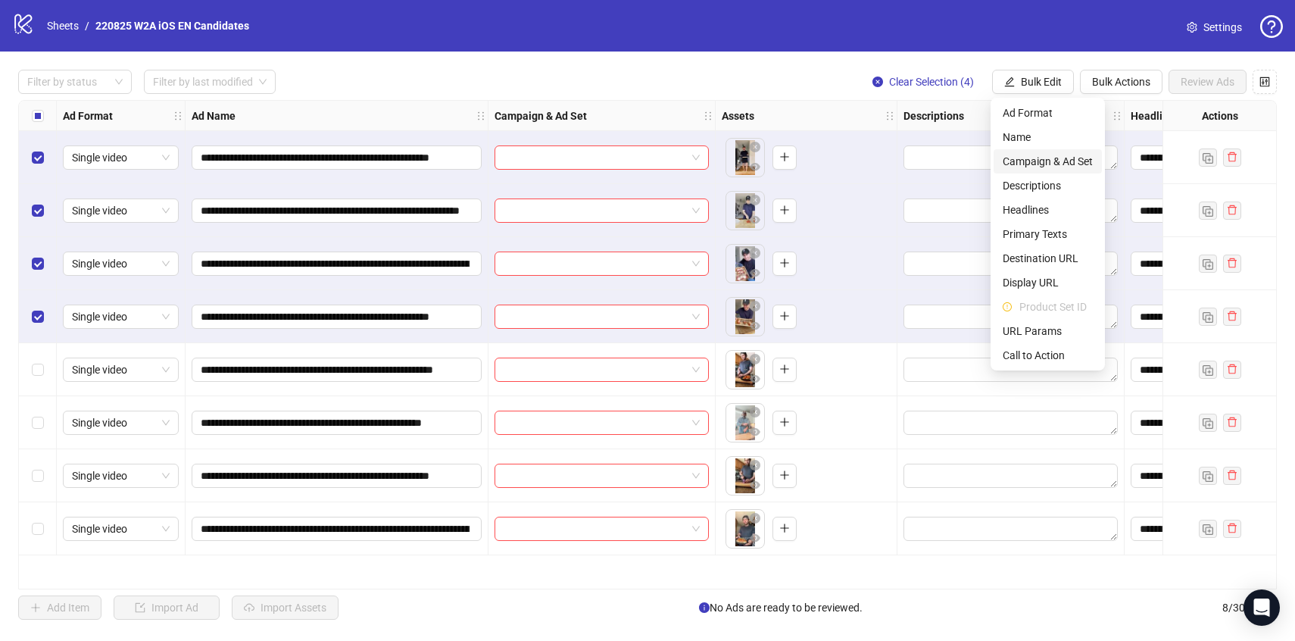
click at [1042, 155] on span "Campaign & Ad Set" at bounding box center [1048, 161] width 90 height 17
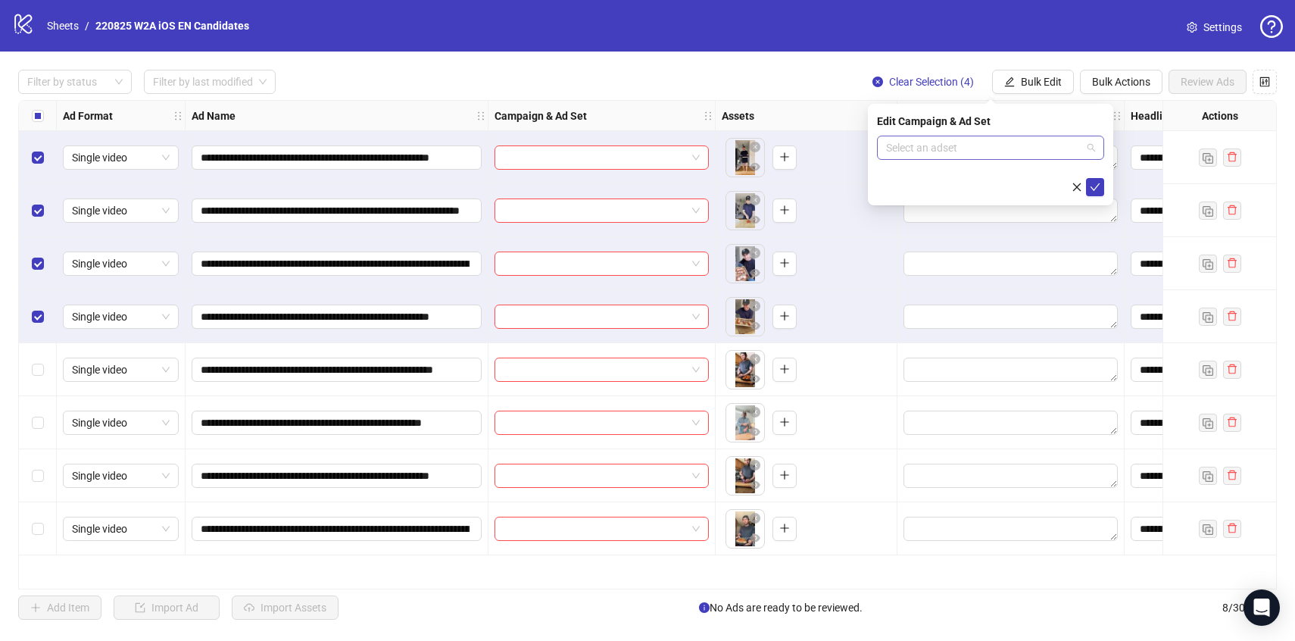
click at [1041, 136] on input "search" at bounding box center [983, 147] width 195 height 23
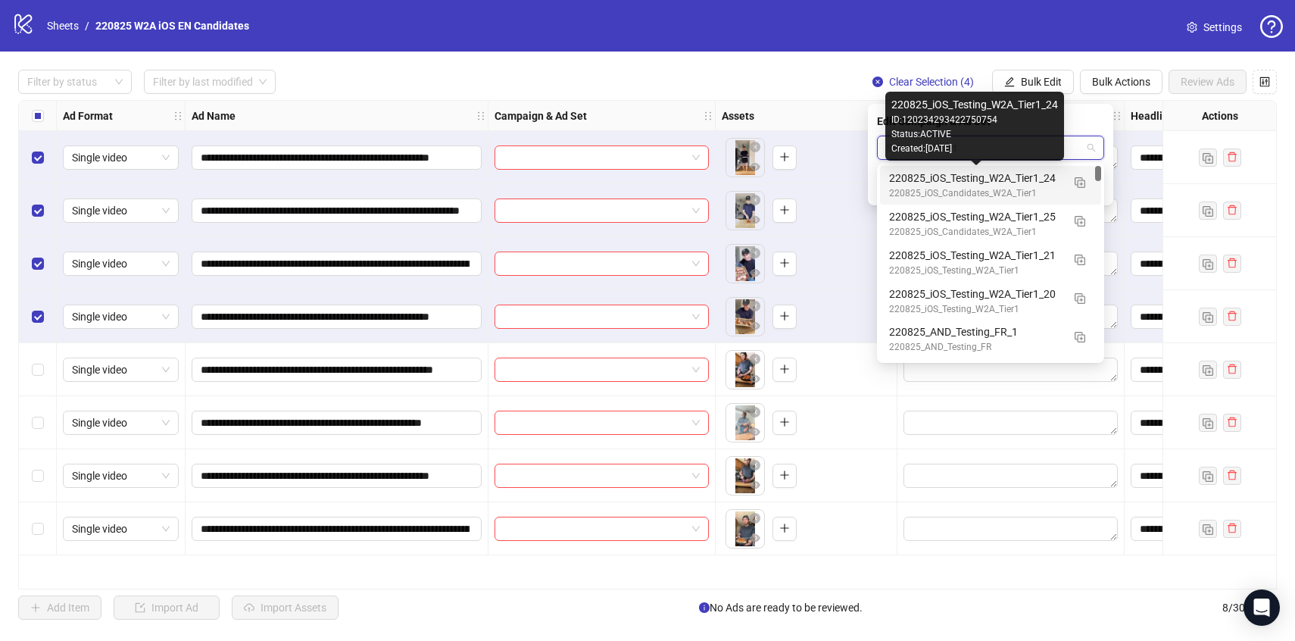
click at [1048, 182] on div "220825_iOS_Testing_W2A_Tier1_24" at bounding box center [975, 178] width 173 height 17
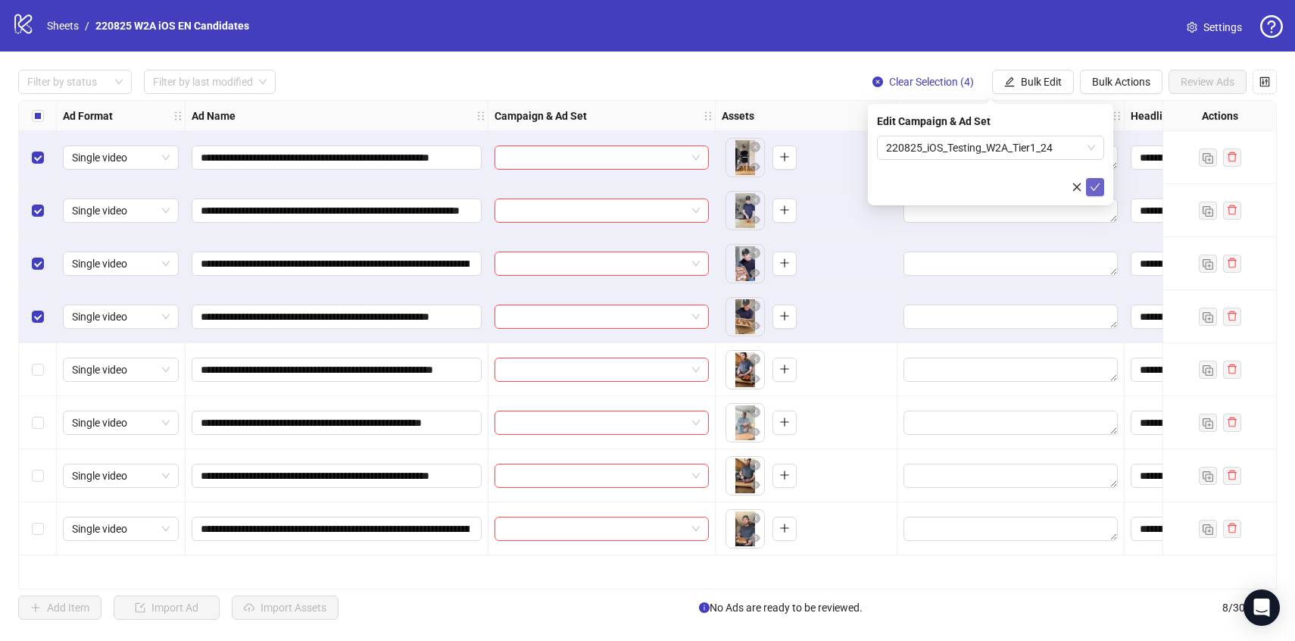
click at [1092, 182] on icon "check" at bounding box center [1095, 187] width 11 height 11
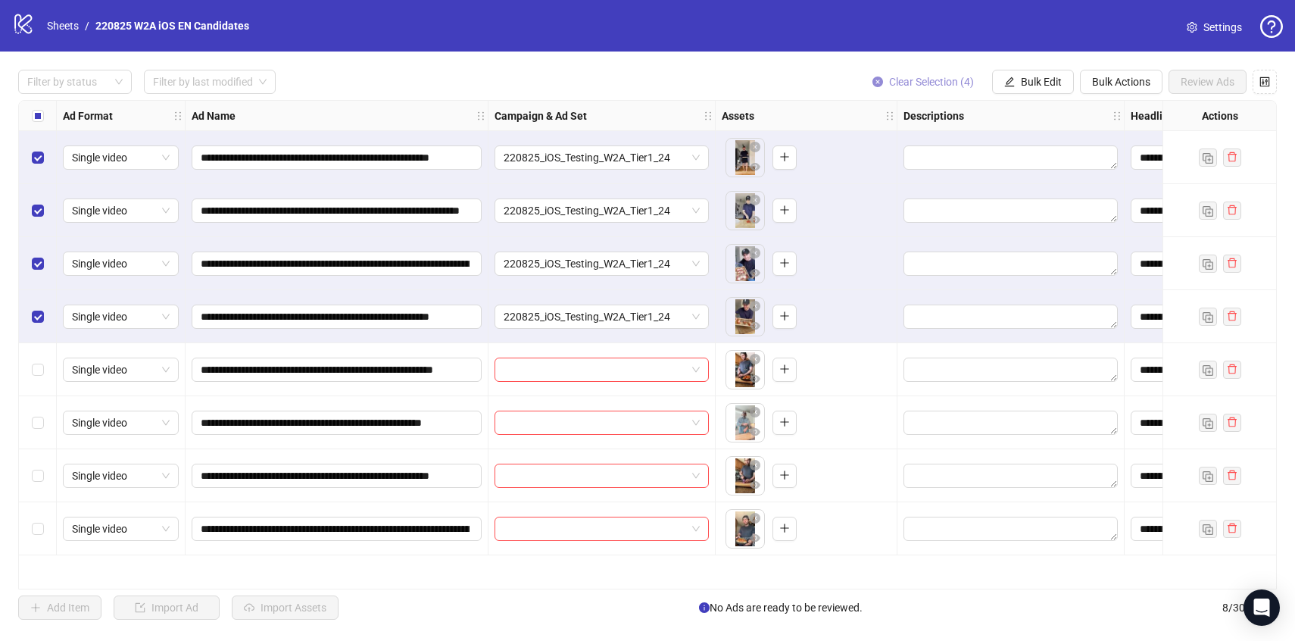
click at [897, 75] on button "Clear Selection (4)" at bounding box center [924, 82] width 126 height 24
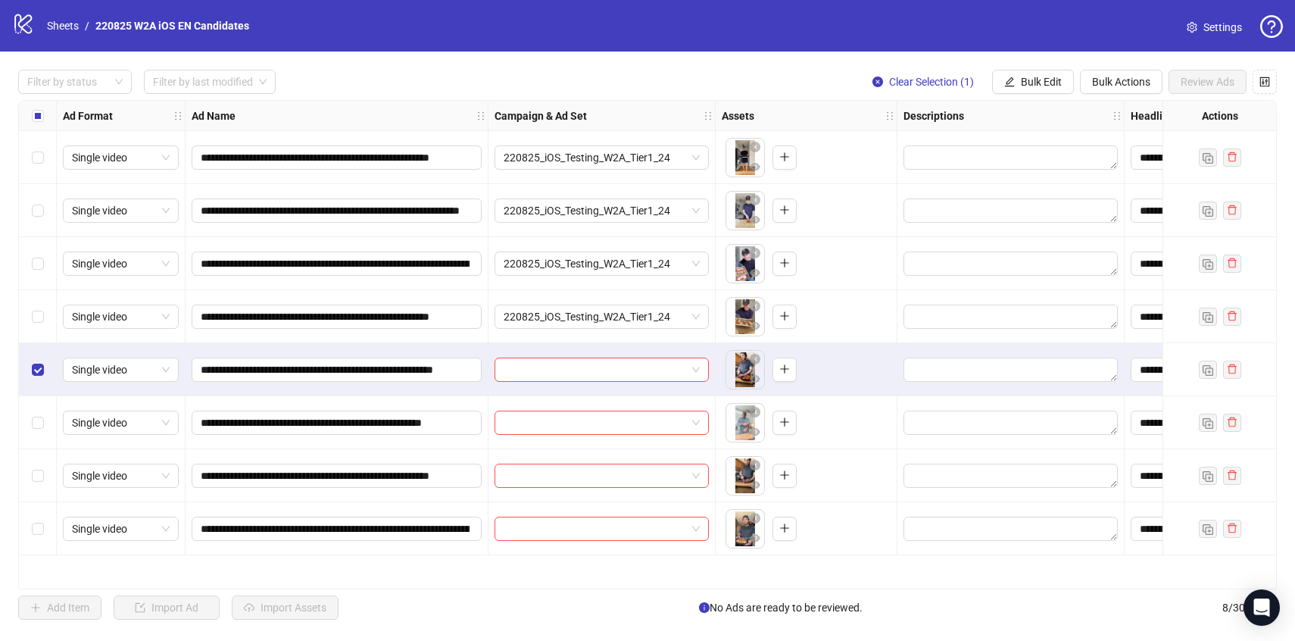
click at [45, 458] on div "Select row 7" at bounding box center [38, 475] width 38 height 53
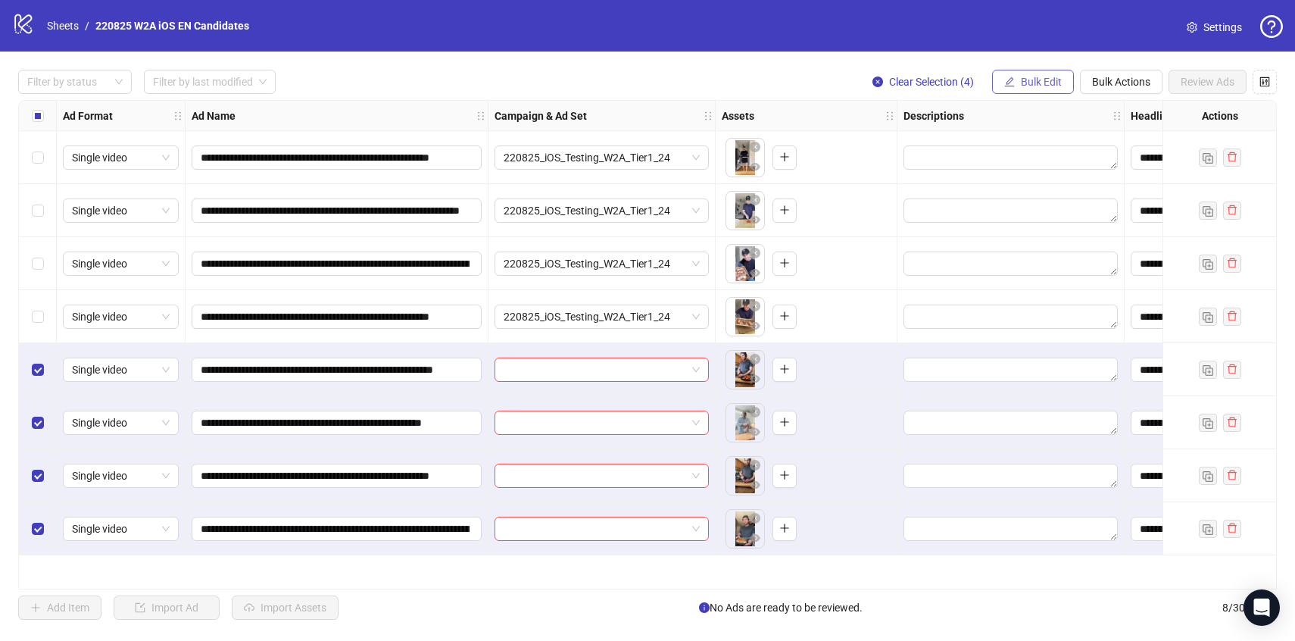
click at [1027, 76] on span "Bulk Edit" at bounding box center [1041, 82] width 41 height 12
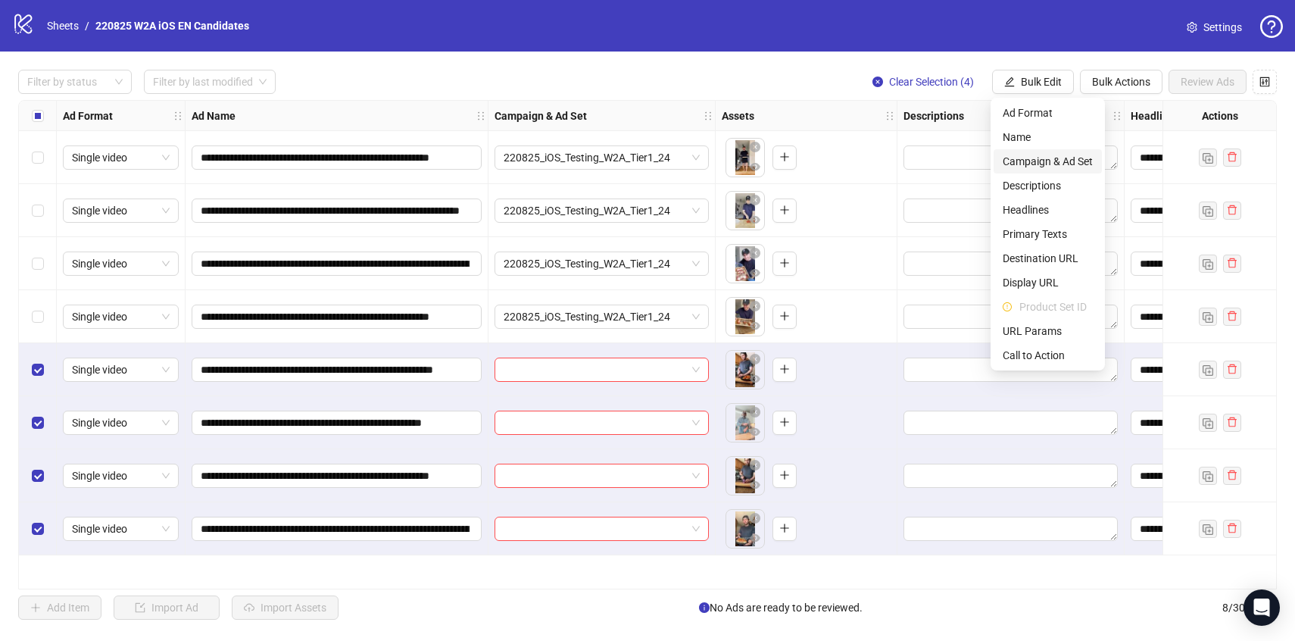
click at [1038, 154] on span "Campaign & Ad Set" at bounding box center [1048, 161] width 90 height 17
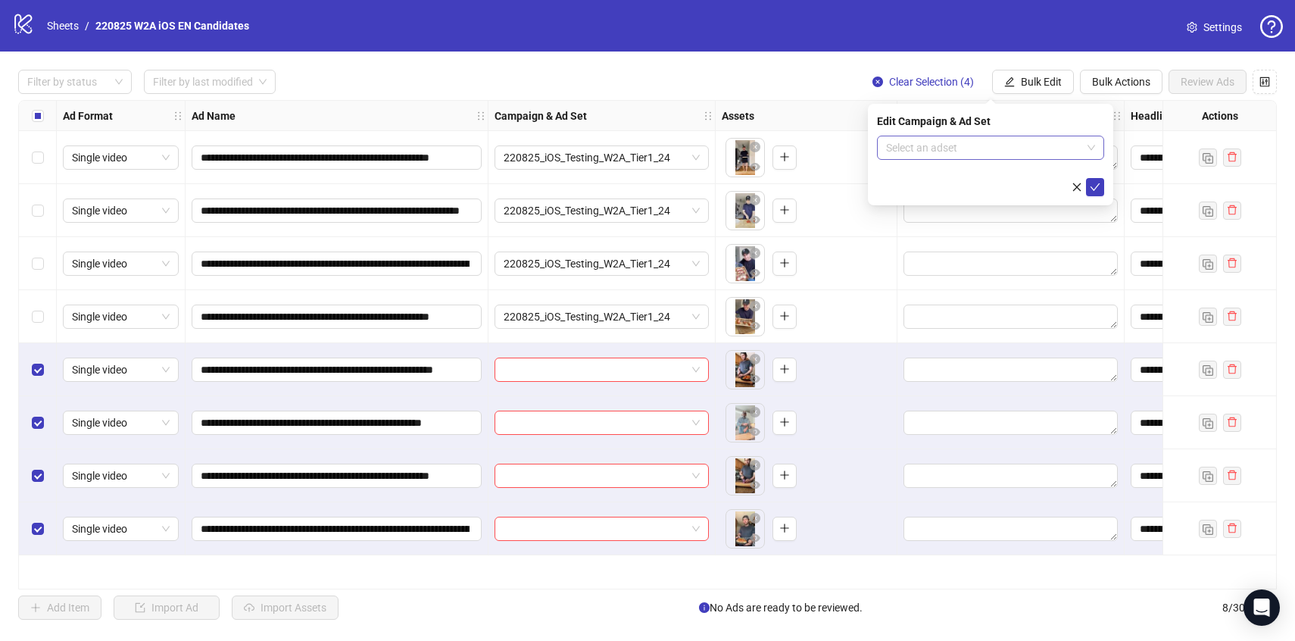
click at [1038, 140] on input "search" at bounding box center [983, 147] width 195 height 23
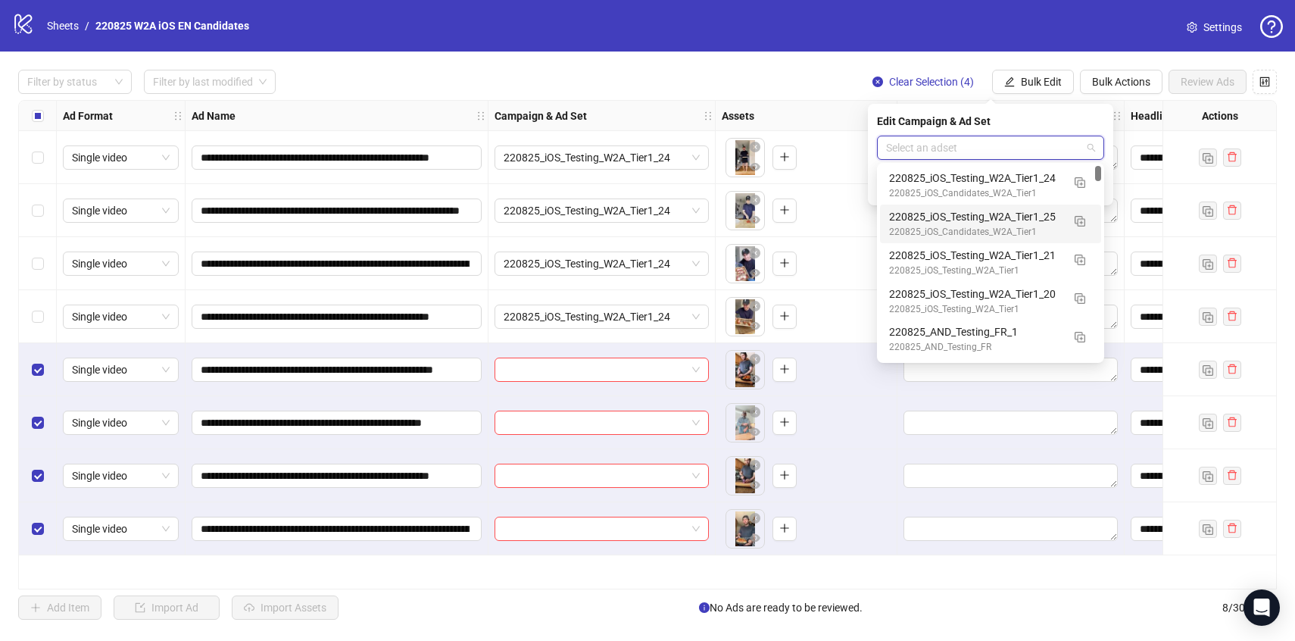
click at [1043, 225] on div "220825_iOS_Candidates_W2A_Tier1" at bounding box center [975, 232] width 173 height 14
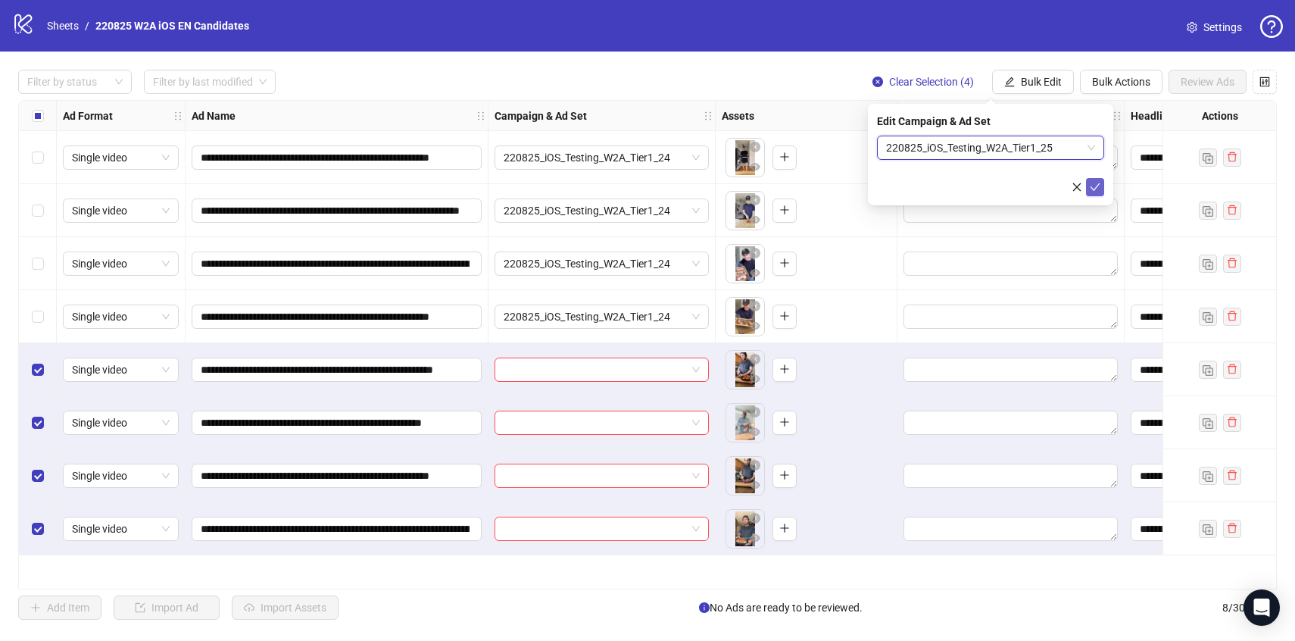
click at [1100, 189] on icon "check" at bounding box center [1095, 187] width 11 height 11
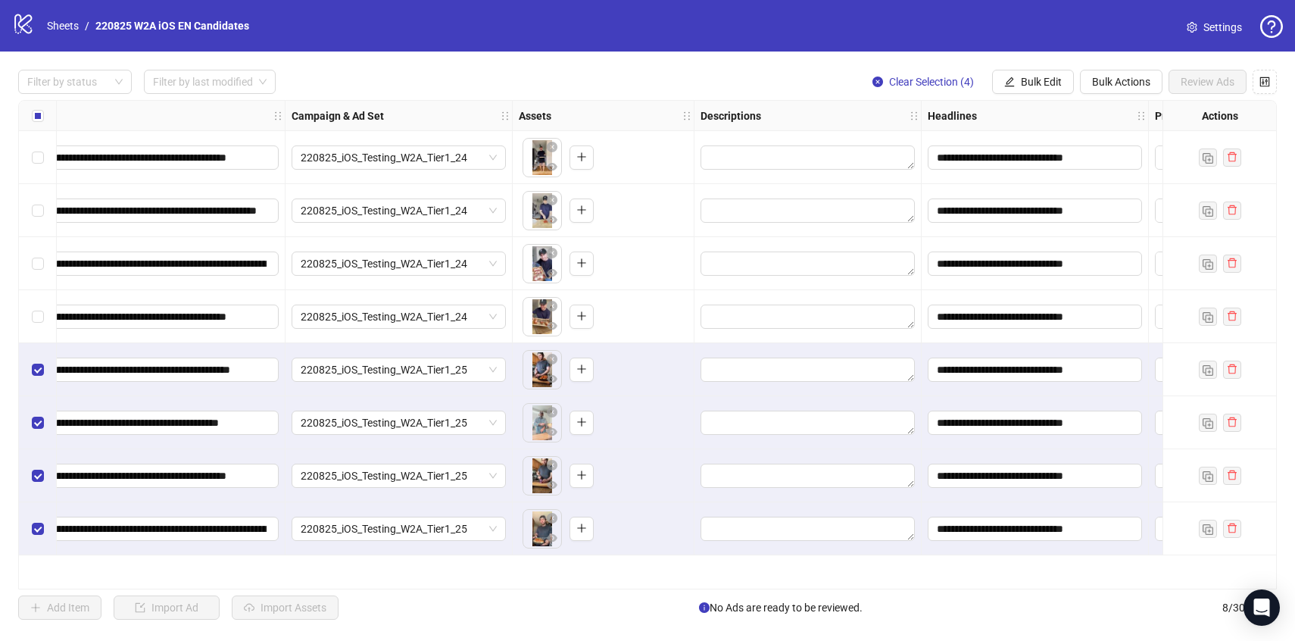
scroll to position [0, 597]
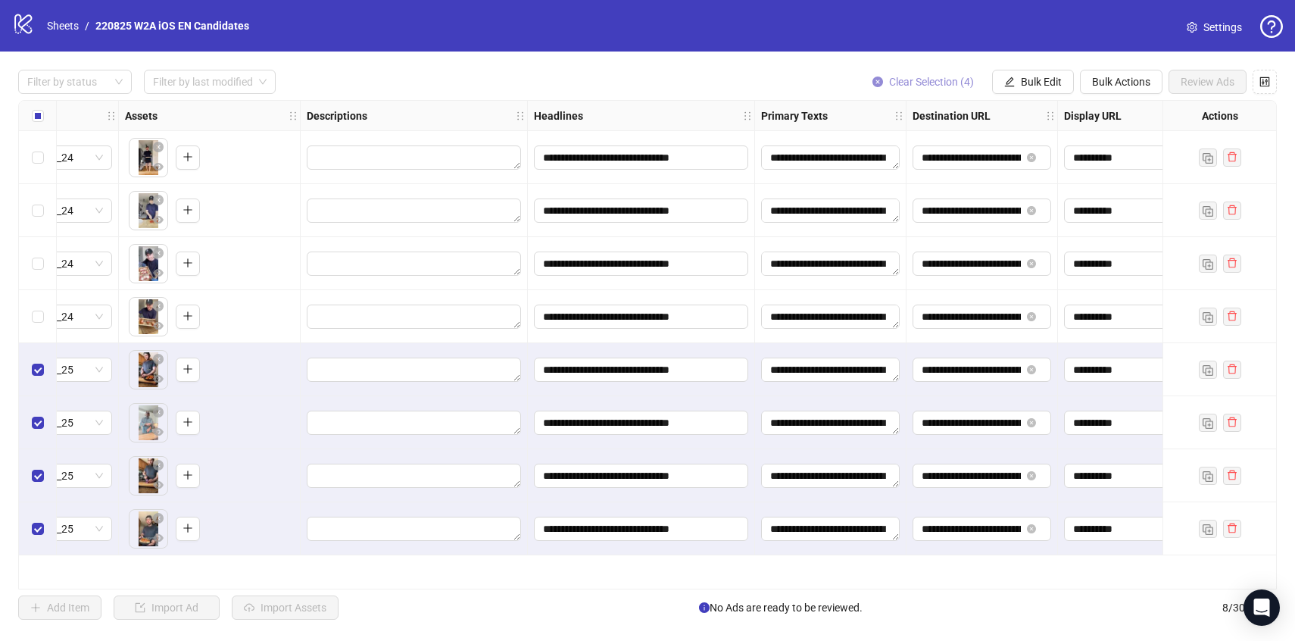
click at [946, 80] on span "Clear Selection (4)" at bounding box center [931, 82] width 85 height 12
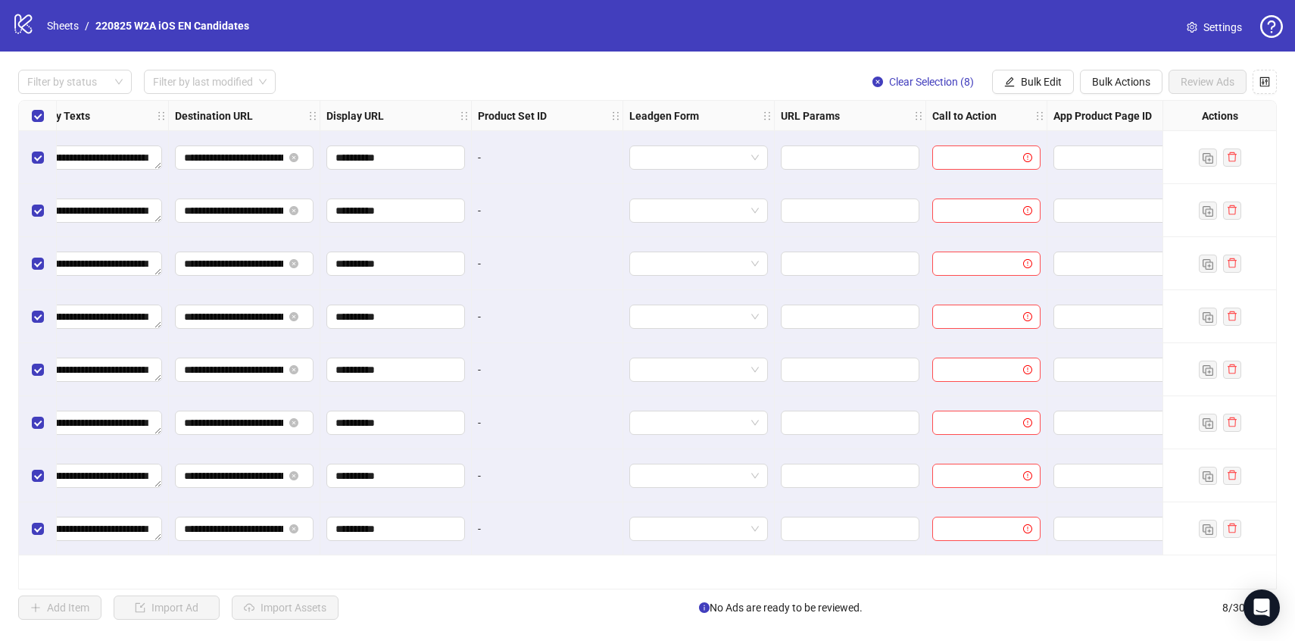
scroll to position [0, 1370]
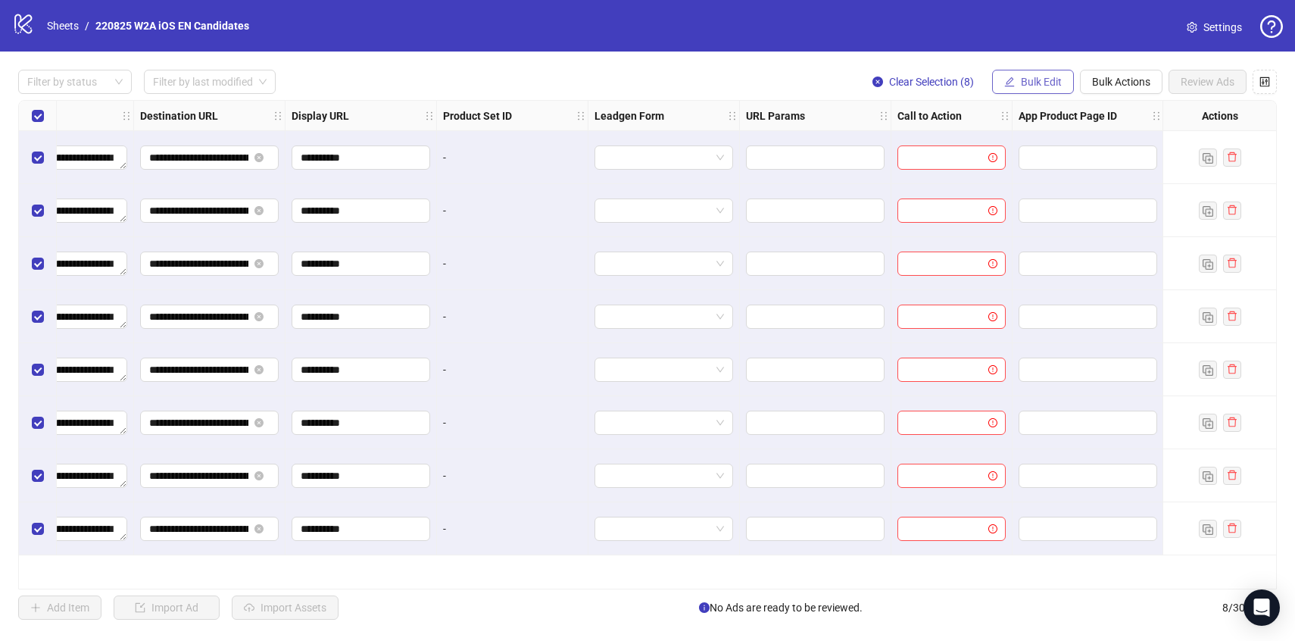
click at [1053, 79] on span "Bulk Edit" at bounding box center [1041, 82] width 41 height 12
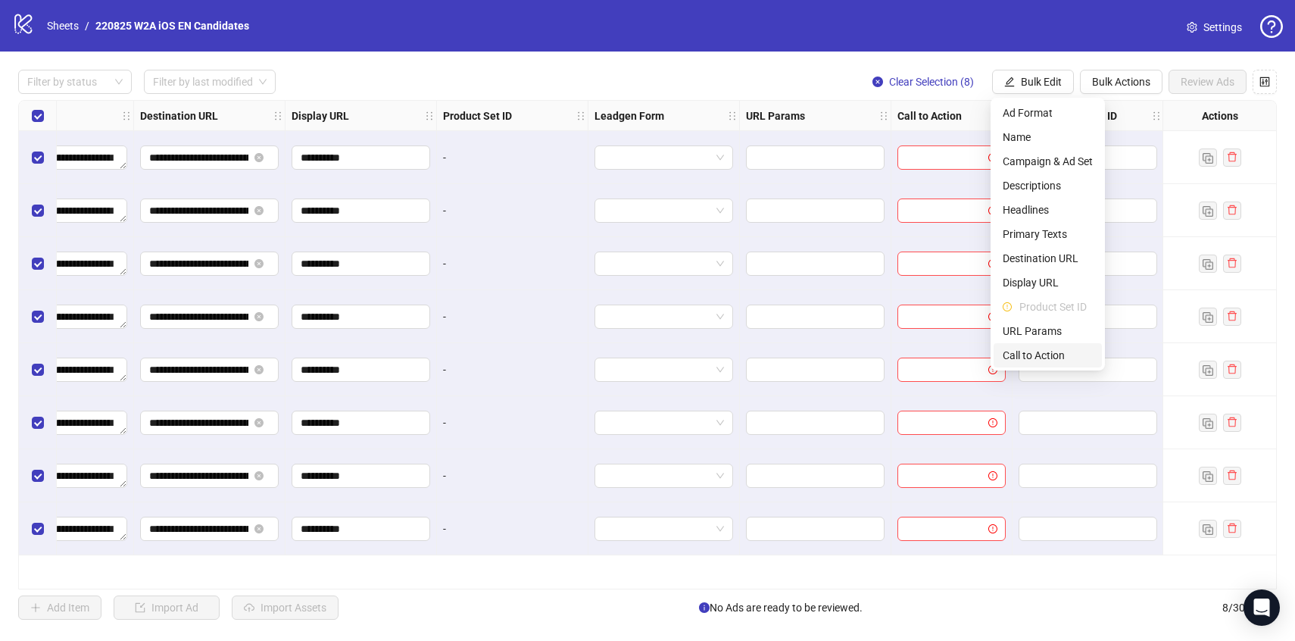
click at [1017, 357] on span "Call to Action" at bounding box center [1048, 355] width 90 height 17
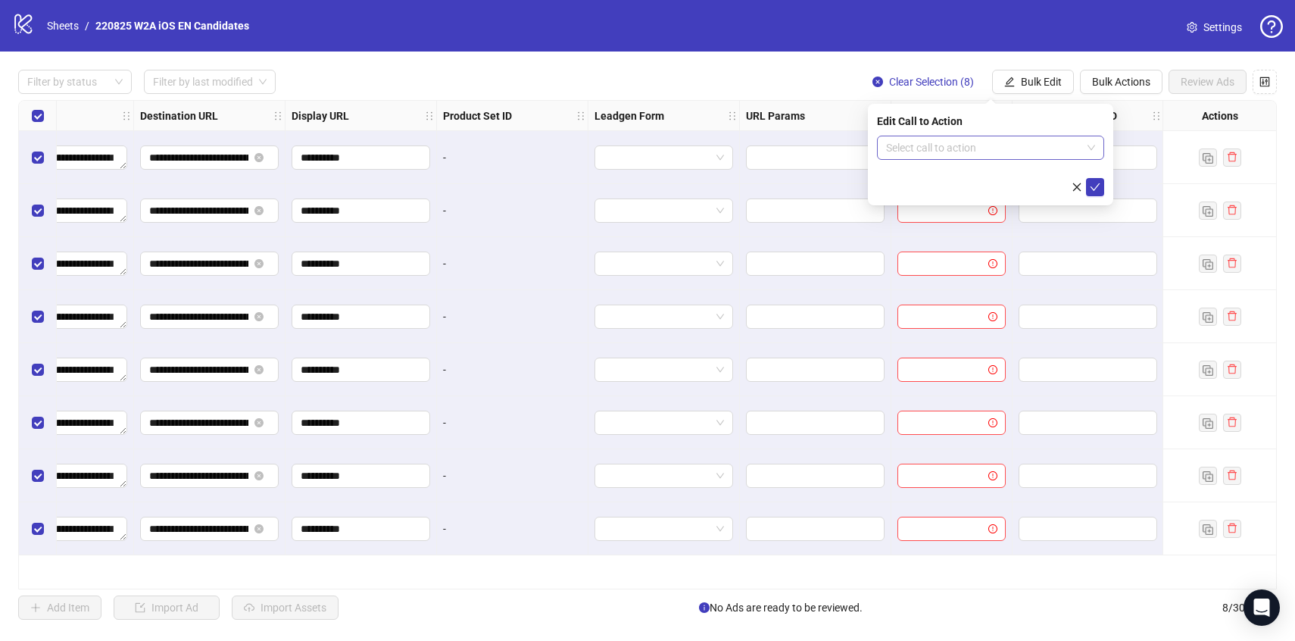
click at [964, 157] on input "search" at bounding box center [983, 147] width 195 height 23
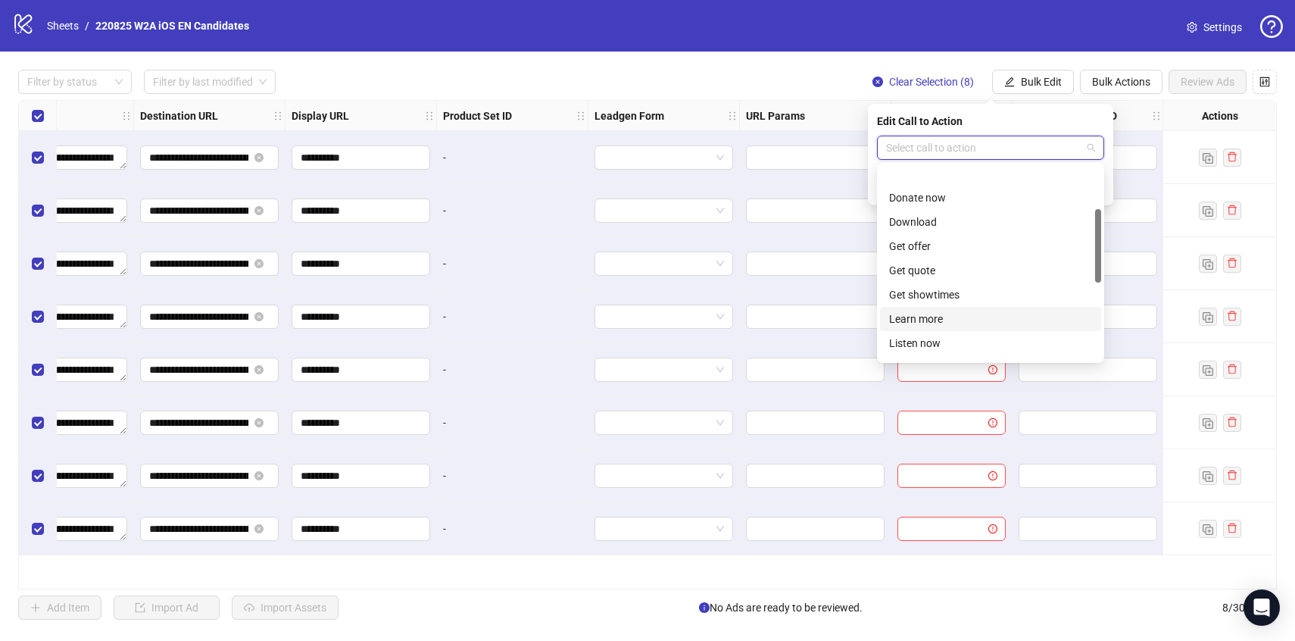
scroll to position [57, 0]
click at [947, 249] on div "Download" at bounding box center [990, 242] width 203 height 17
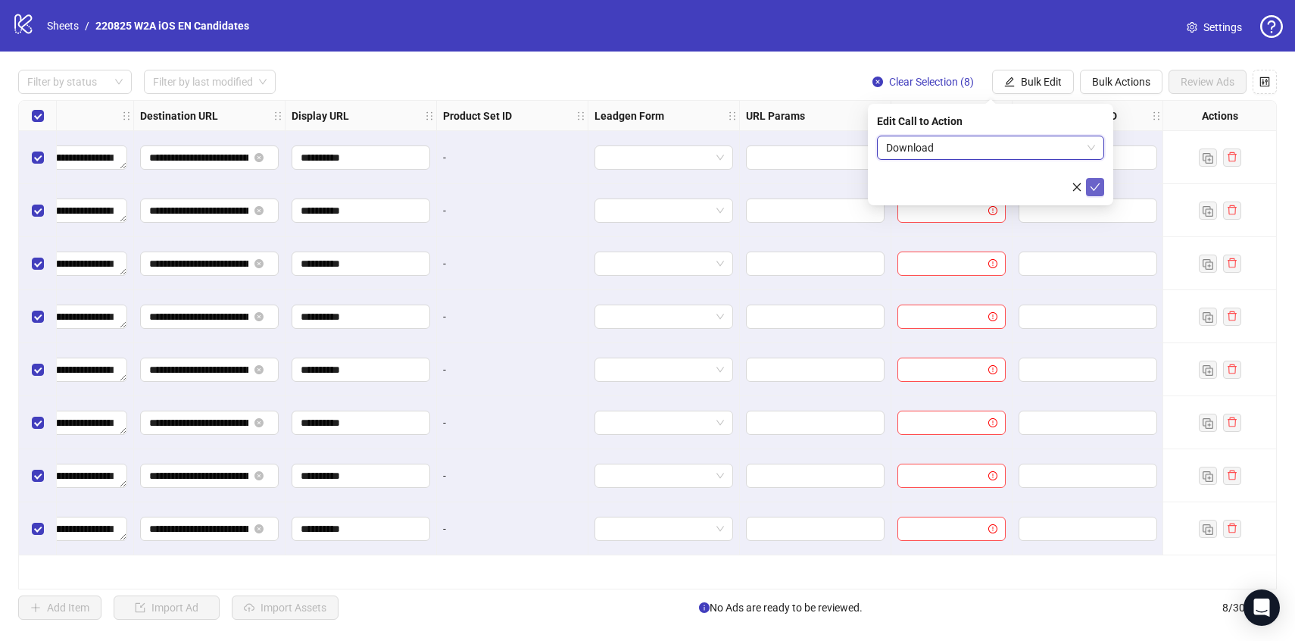
click at [1096, 189] on icon "check" at bounding box center [1095, 187] width 11 height 11
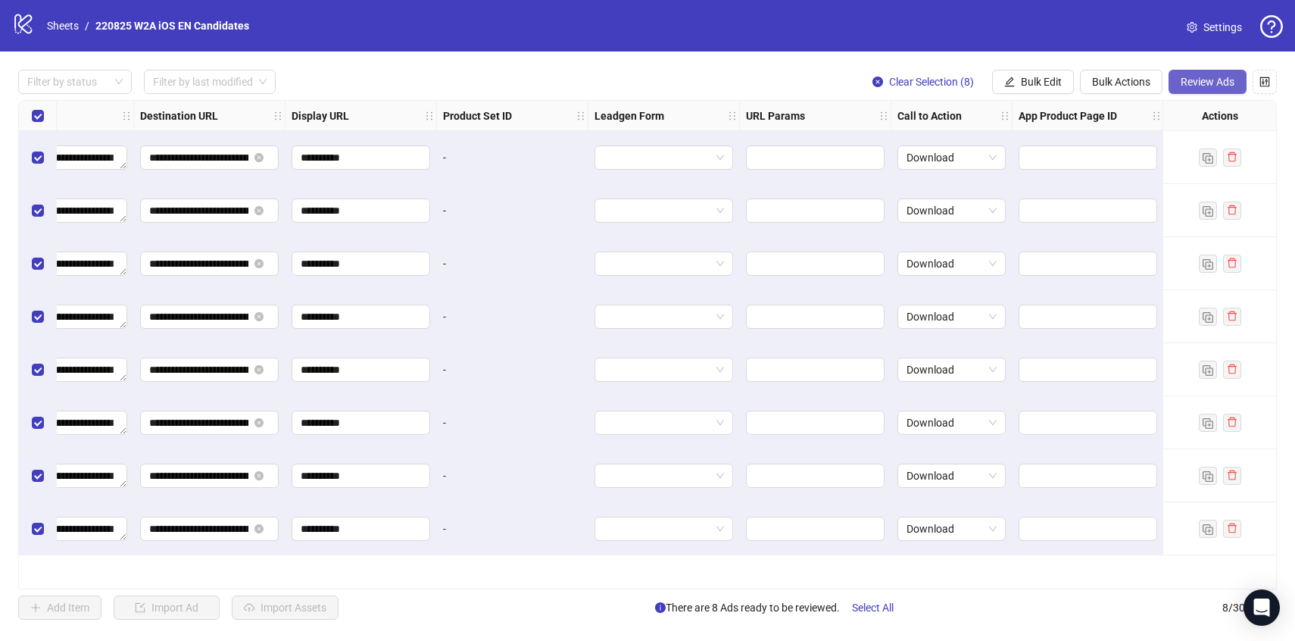
click at [1220, 91] on button "Review Ads" at bounding box center [1208, 82] width 78 height 24
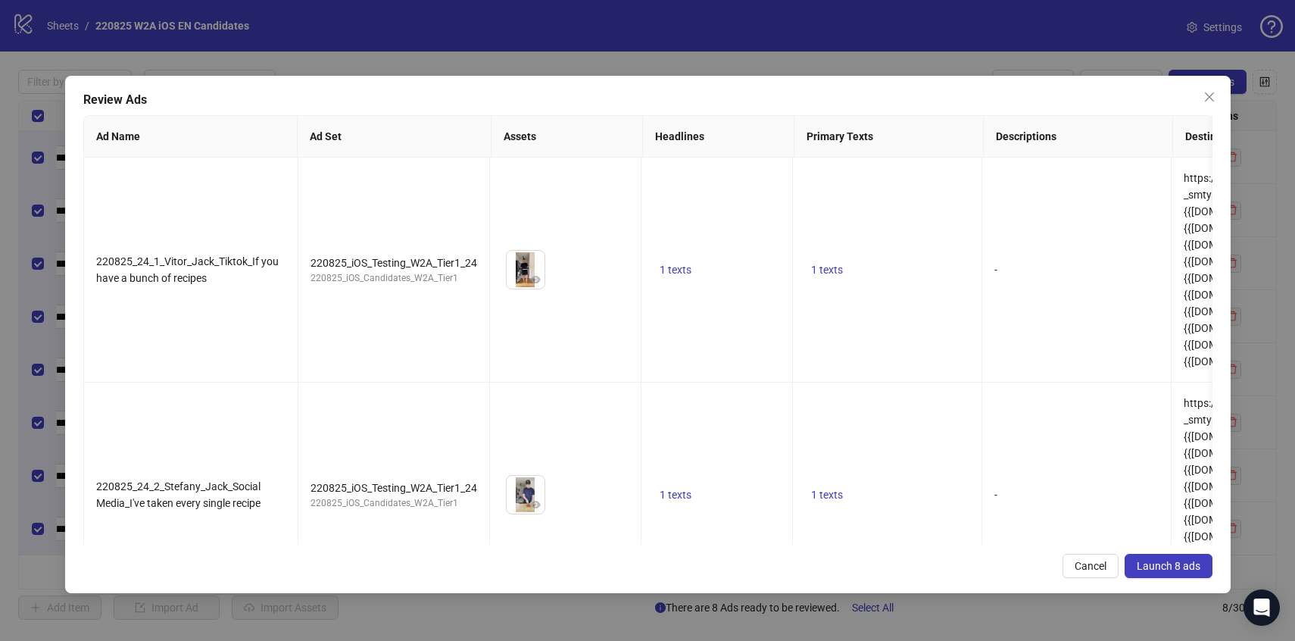
click at [1175, 570] on span "Launch 8 ads" at bounding box center [1169, 566] width 64 height 12
